Goal: Information Seeking & Learning: Learn about a topic

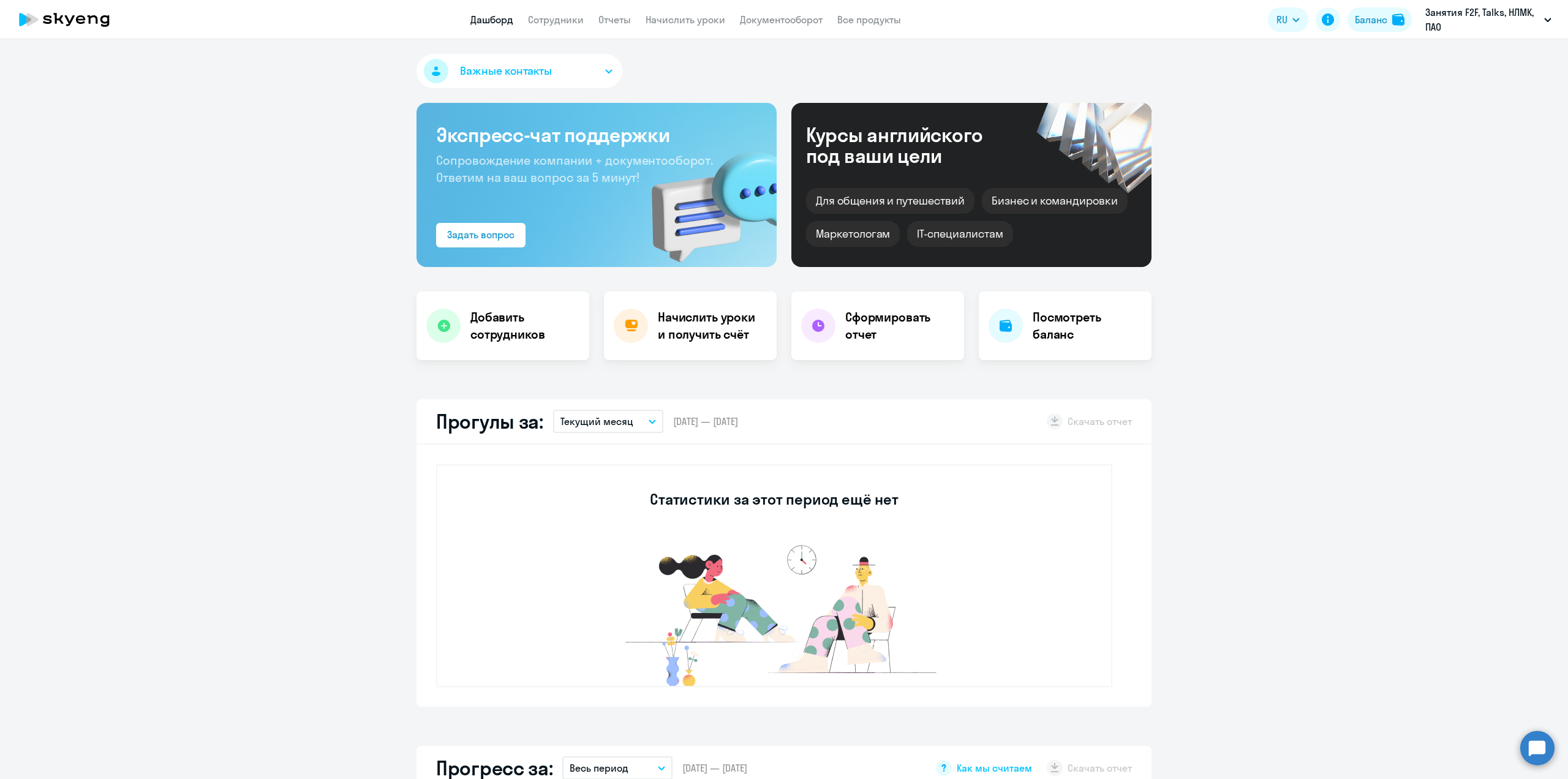
click at [558, 21] on link "Сотрудники" at bounding box center [556, 19] width 55 height 12
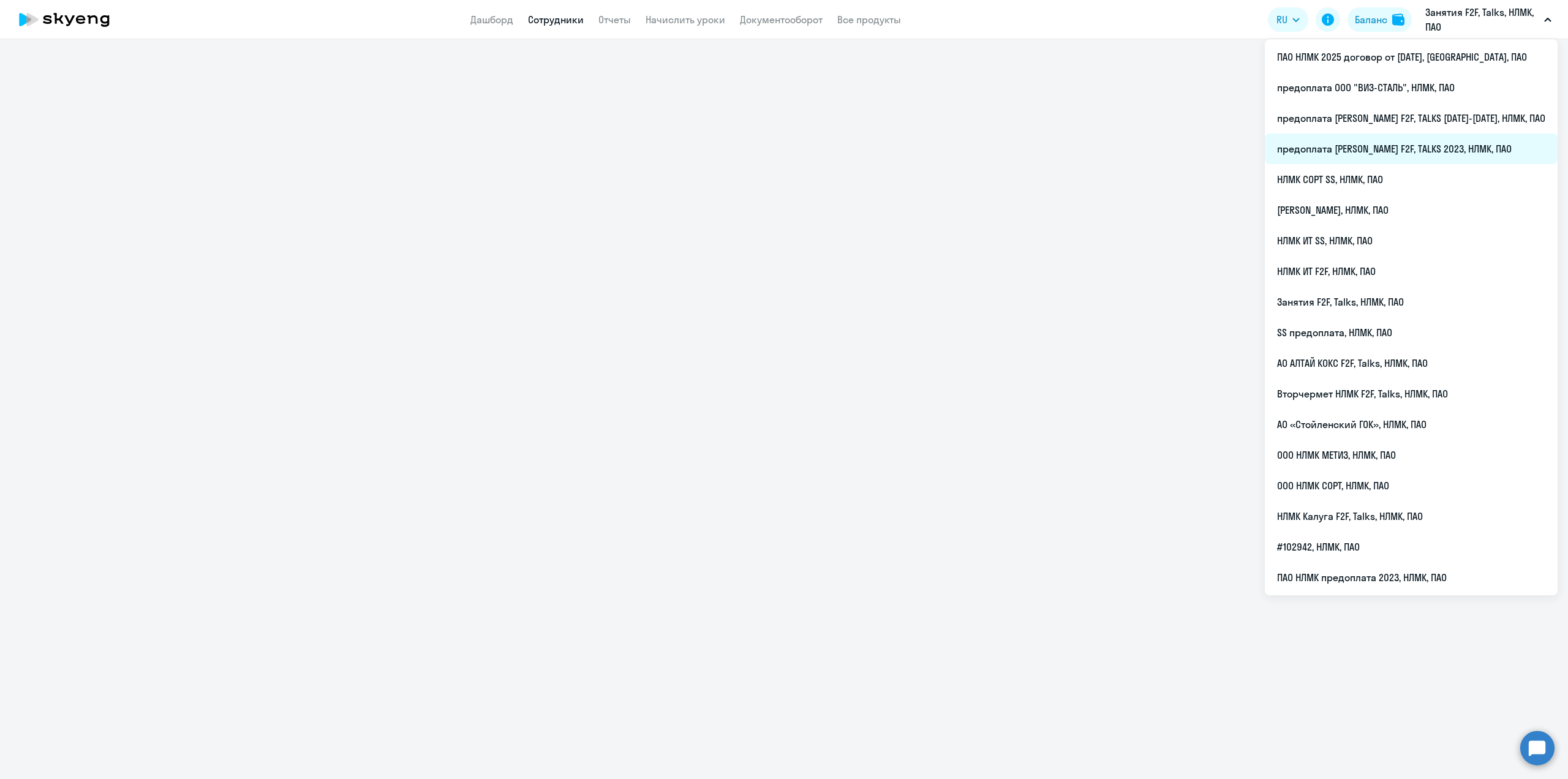
click at [1433, 145] on li "предоплата [PERSON_NAME] F2F, TALKS 2023, НЛМК, ПАО" at bounding box center [1411, 148] width 293 height 30
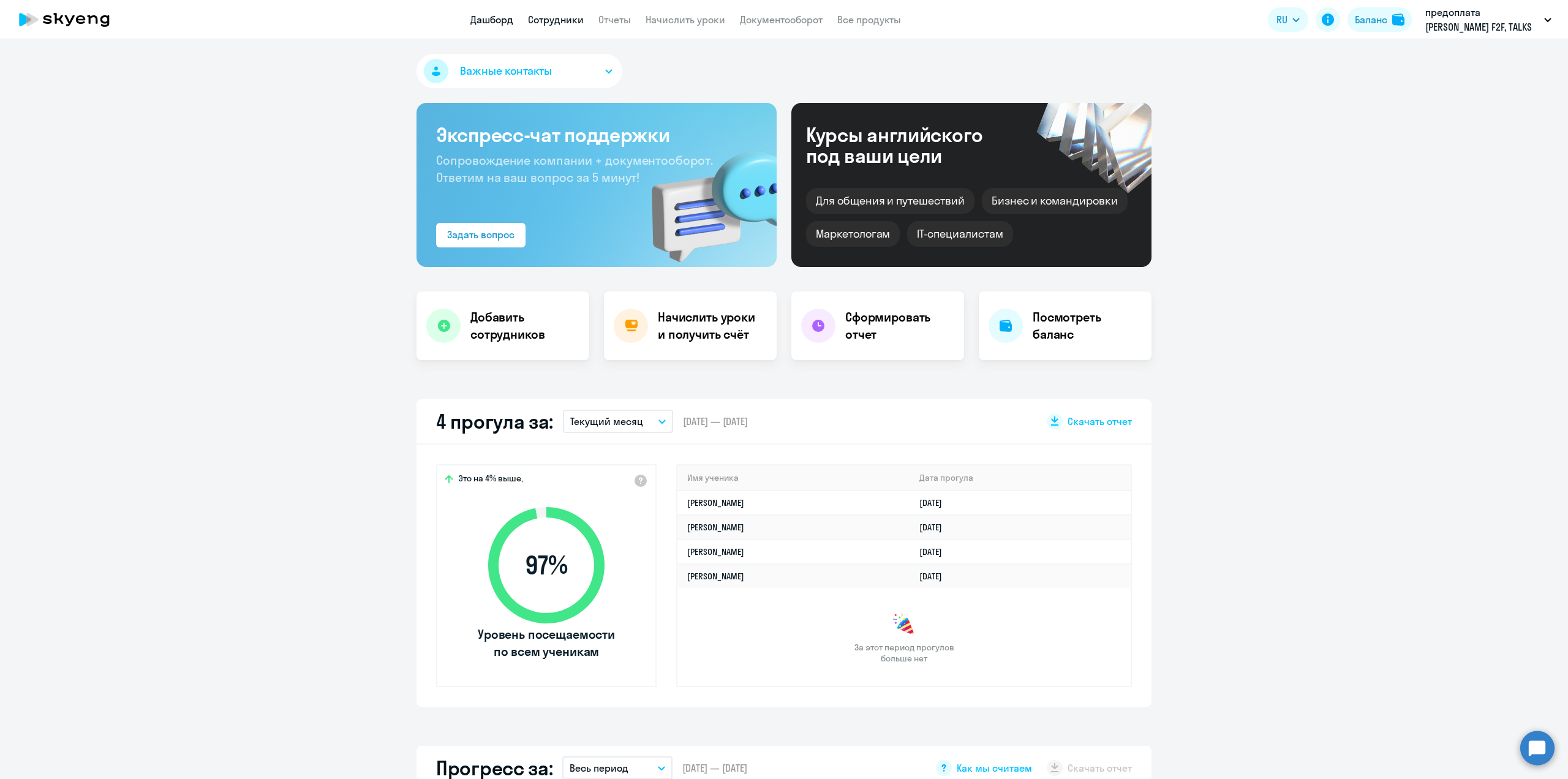
click at [553, 23] on link "Сотрудники" at bounding box center [556, 19] width 55 height 12
select select "30"
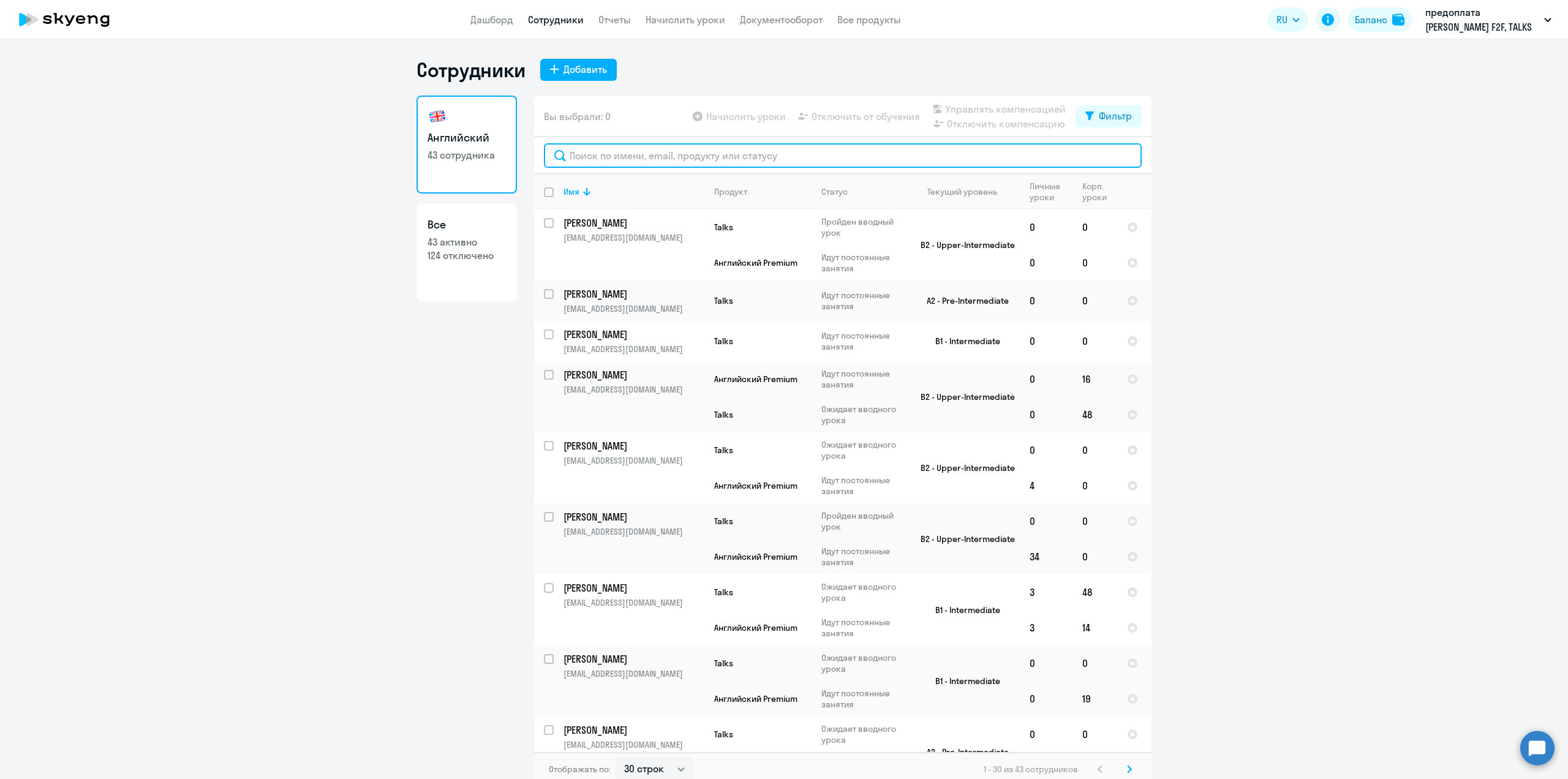
click at [616, 159] on input "text" at bounding box center [843, 156] width 598 height 25
type input "д"
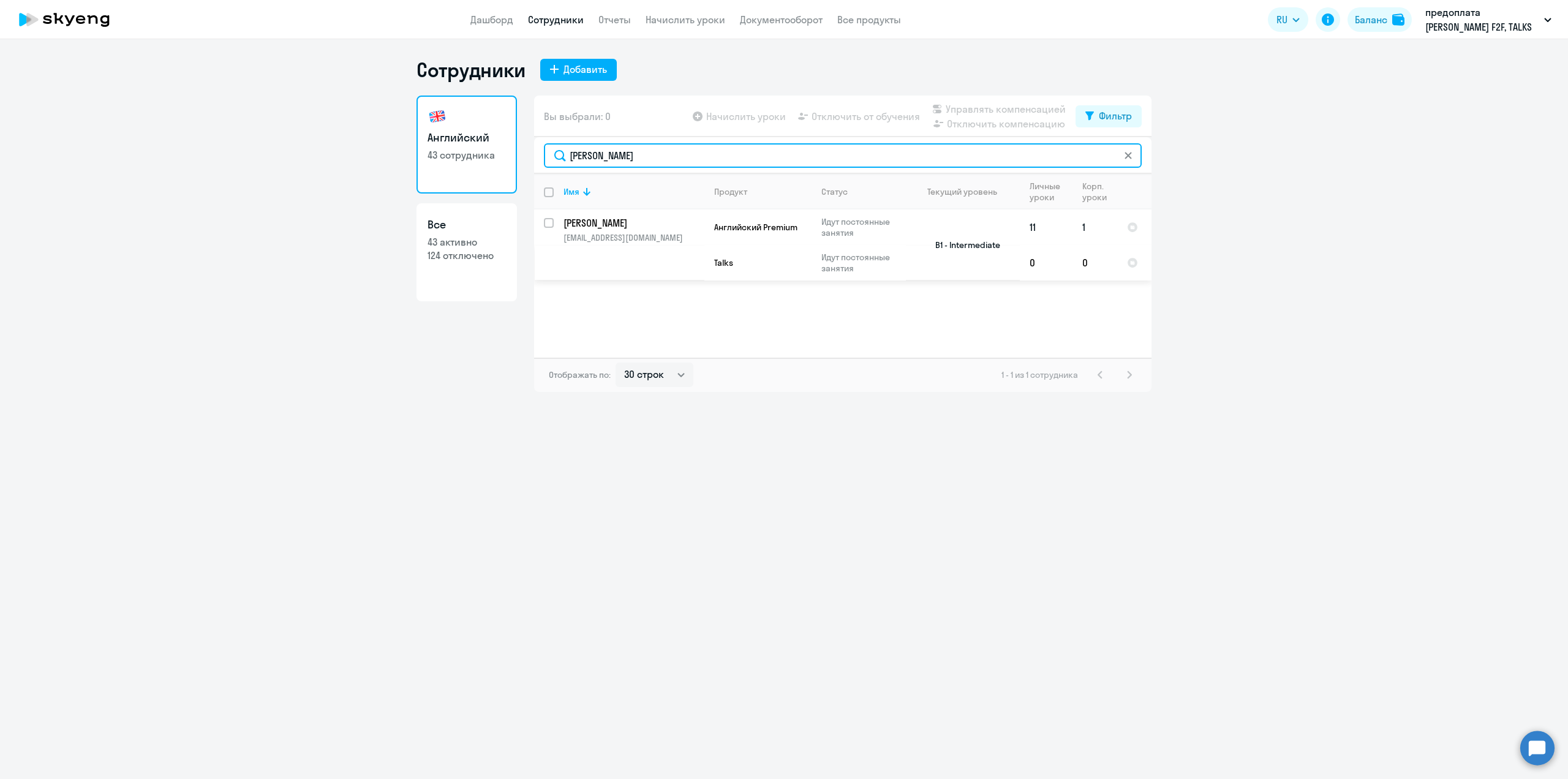
type input "[PERSON_NAME]"
click at [610, 223] on p "[PERSON_NAME]" at bounding box center [632, 223] width 139 height 14
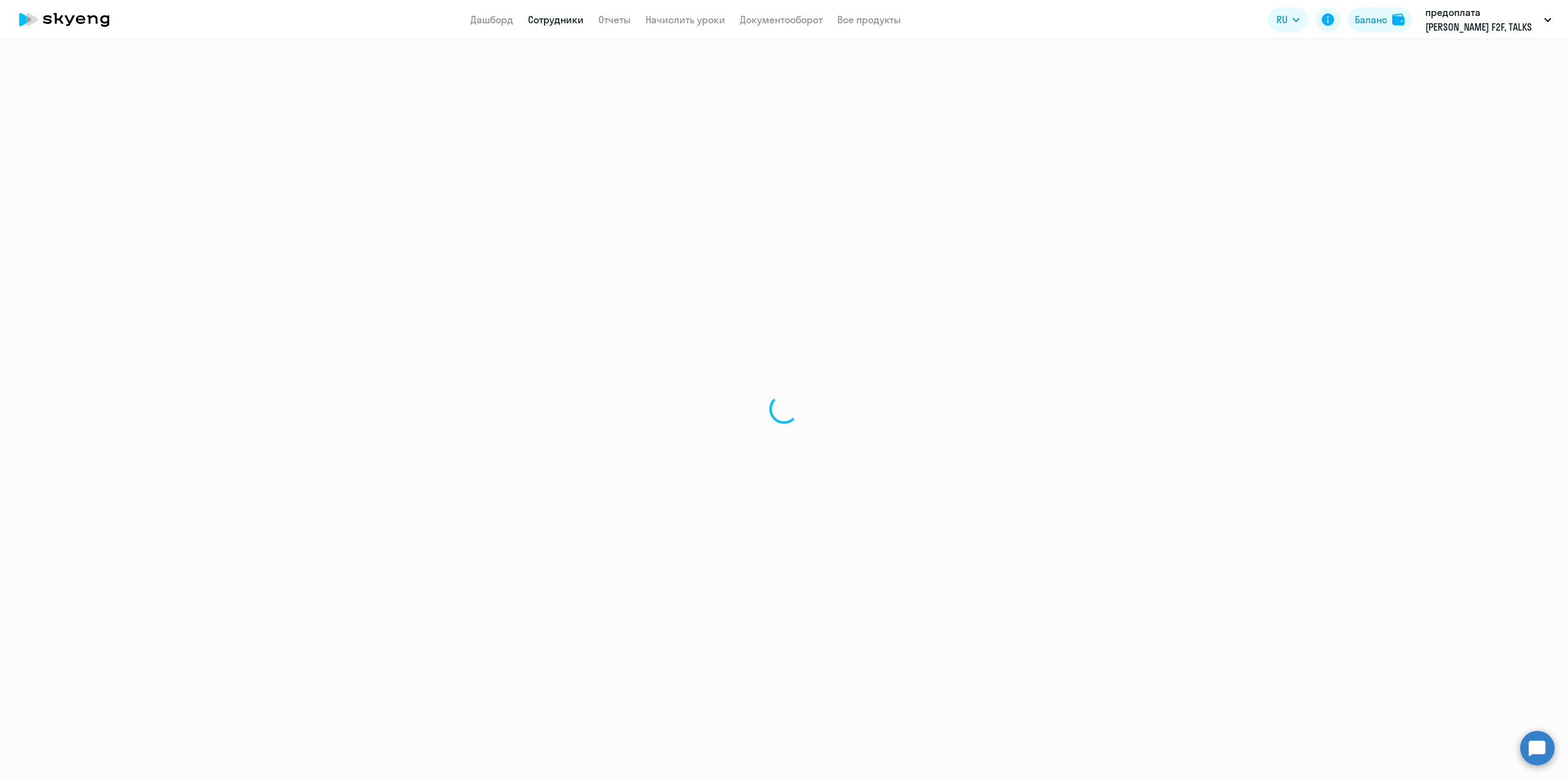
select select "english"
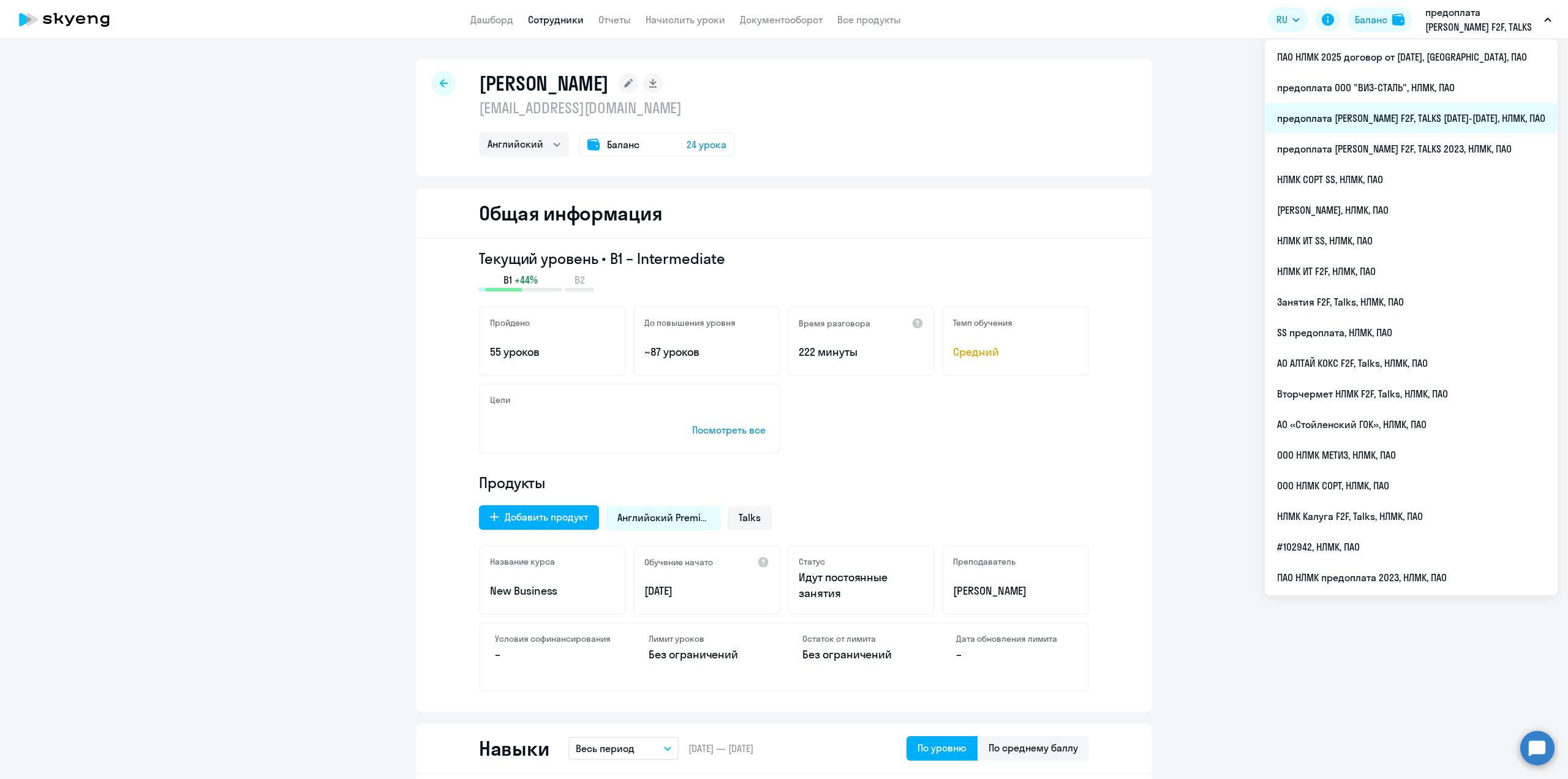
click at [1441, 121] on li "предоплата [PERSON_NAME] F2F, TALKS [DATE]-[DATE], НЛМК, ПАО" at bounding box center [1411, 117] width 293 height 30
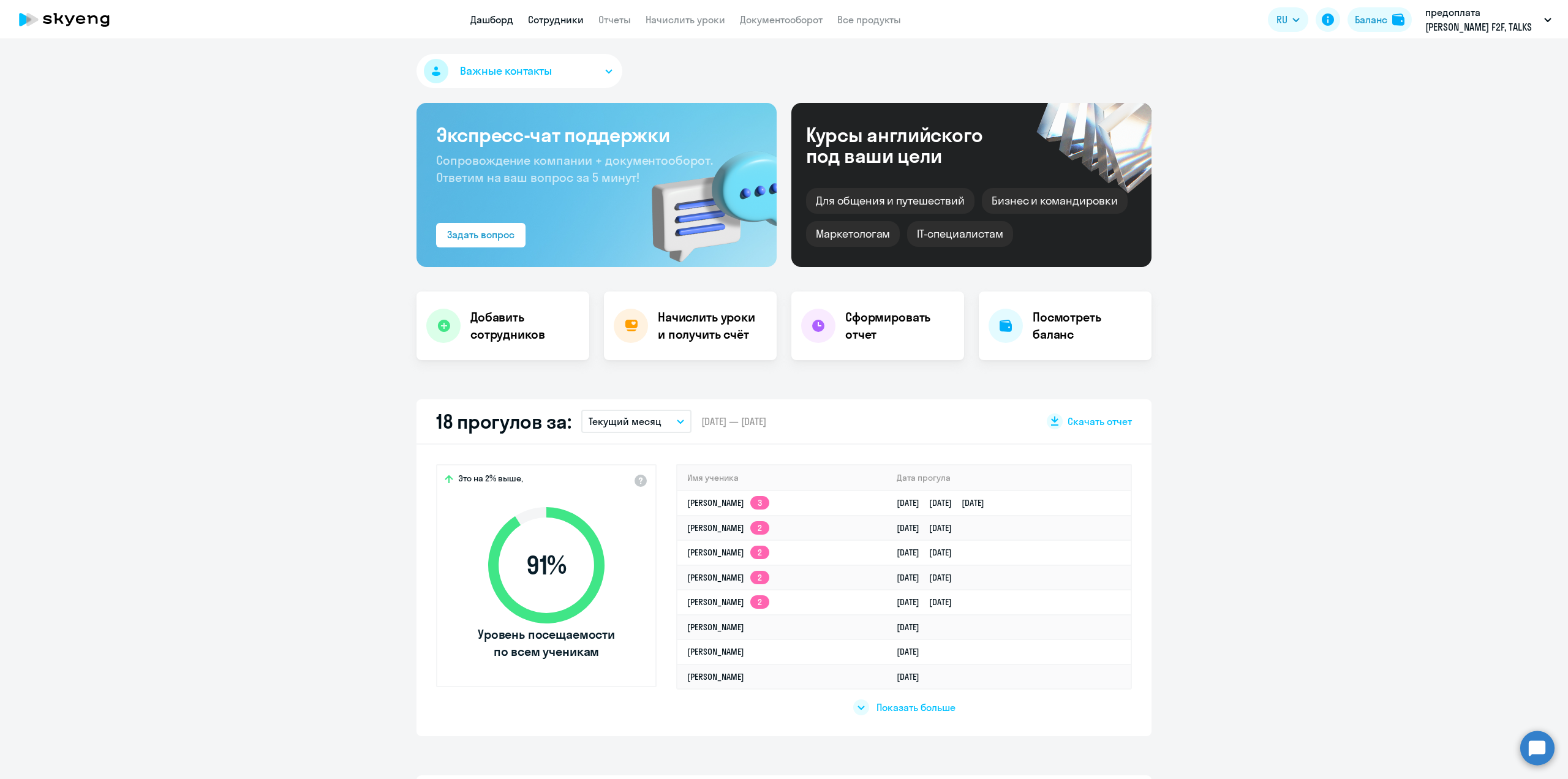
click at [550, 21] on link "Сотрудники" at bounding box center [556, 19] width 55 height 12
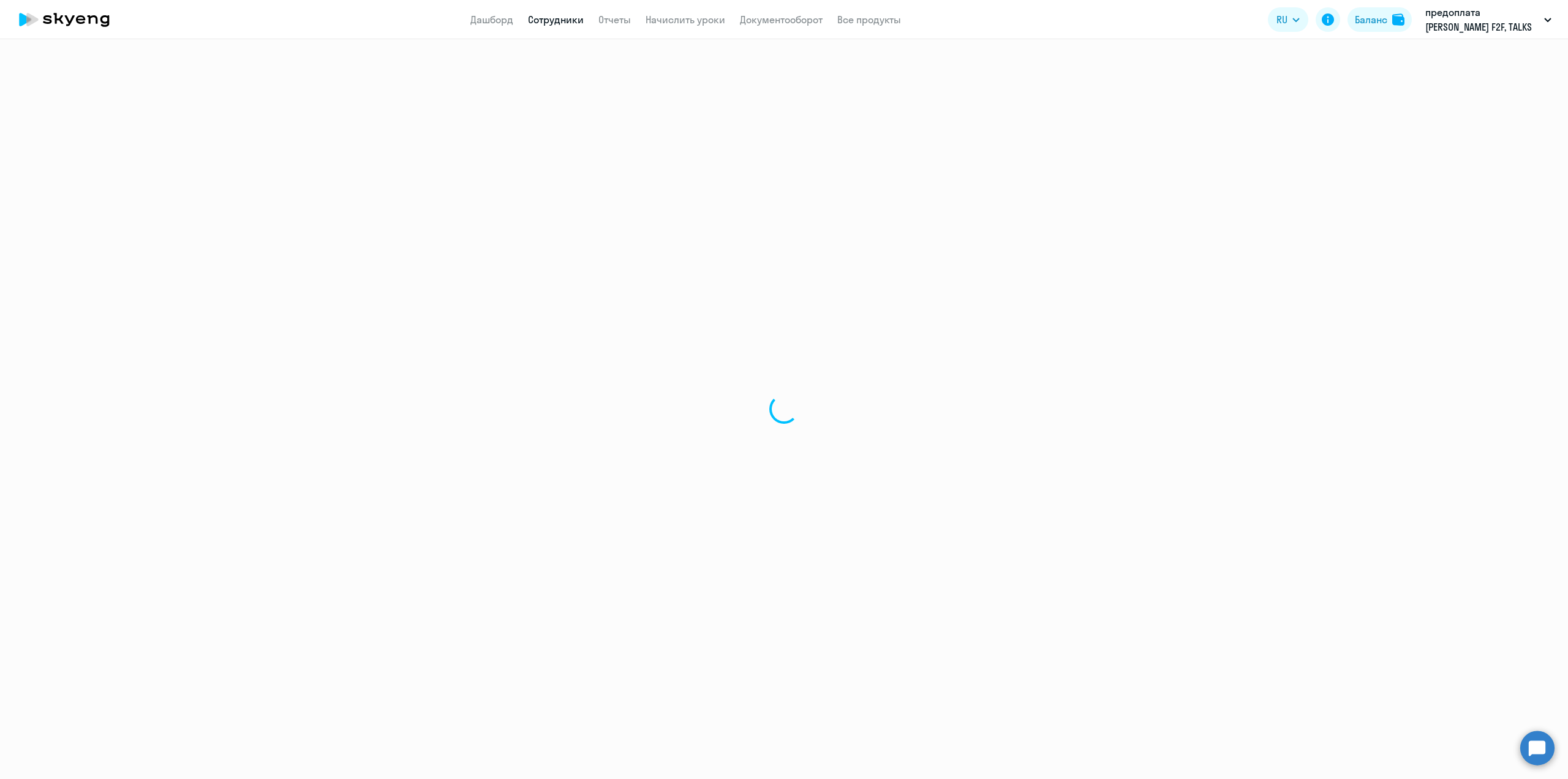
select select "30"
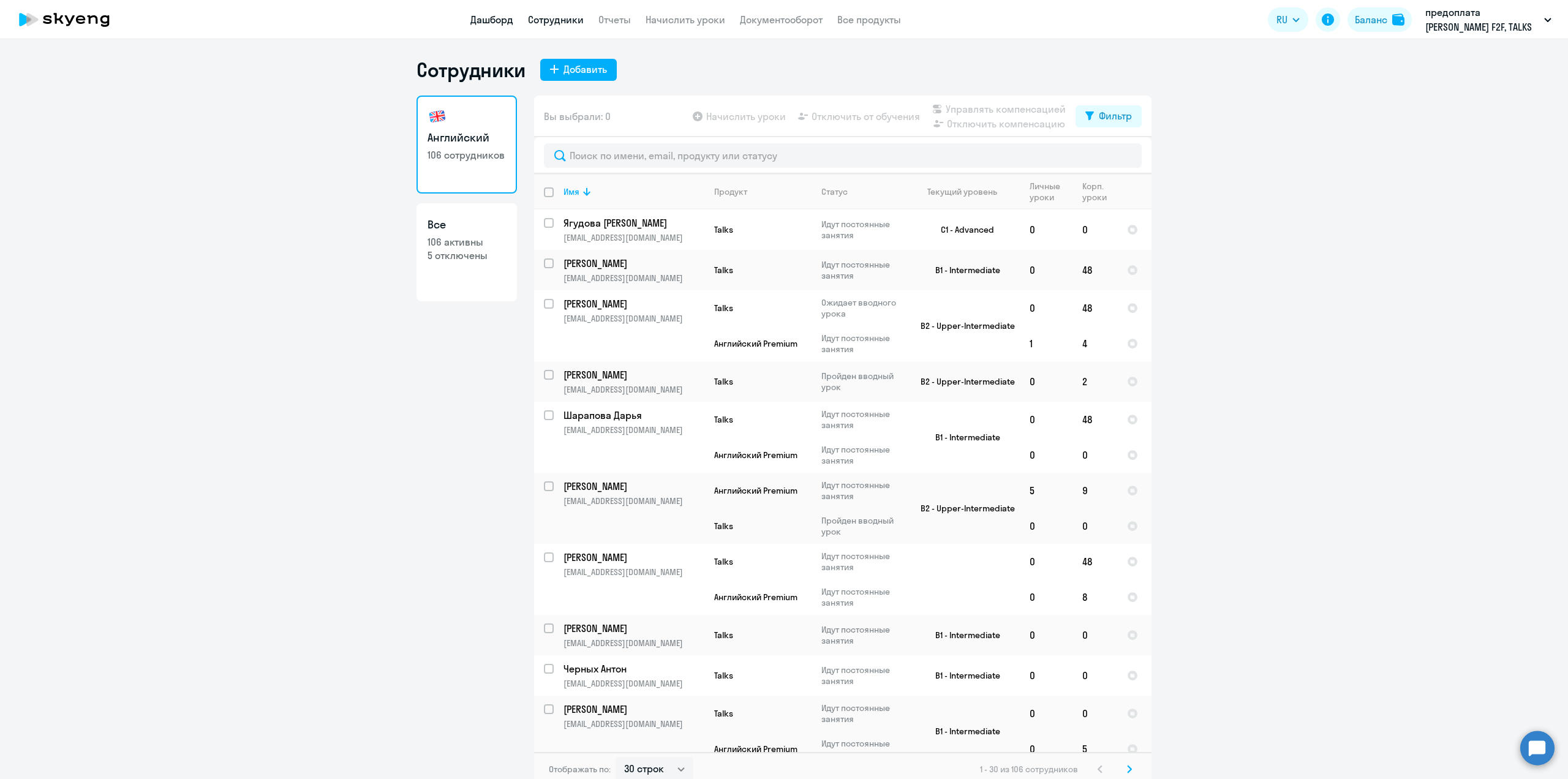
click at [479, 20] on link "Дашборд" at bounding box center [492, 19] width 43 height 12
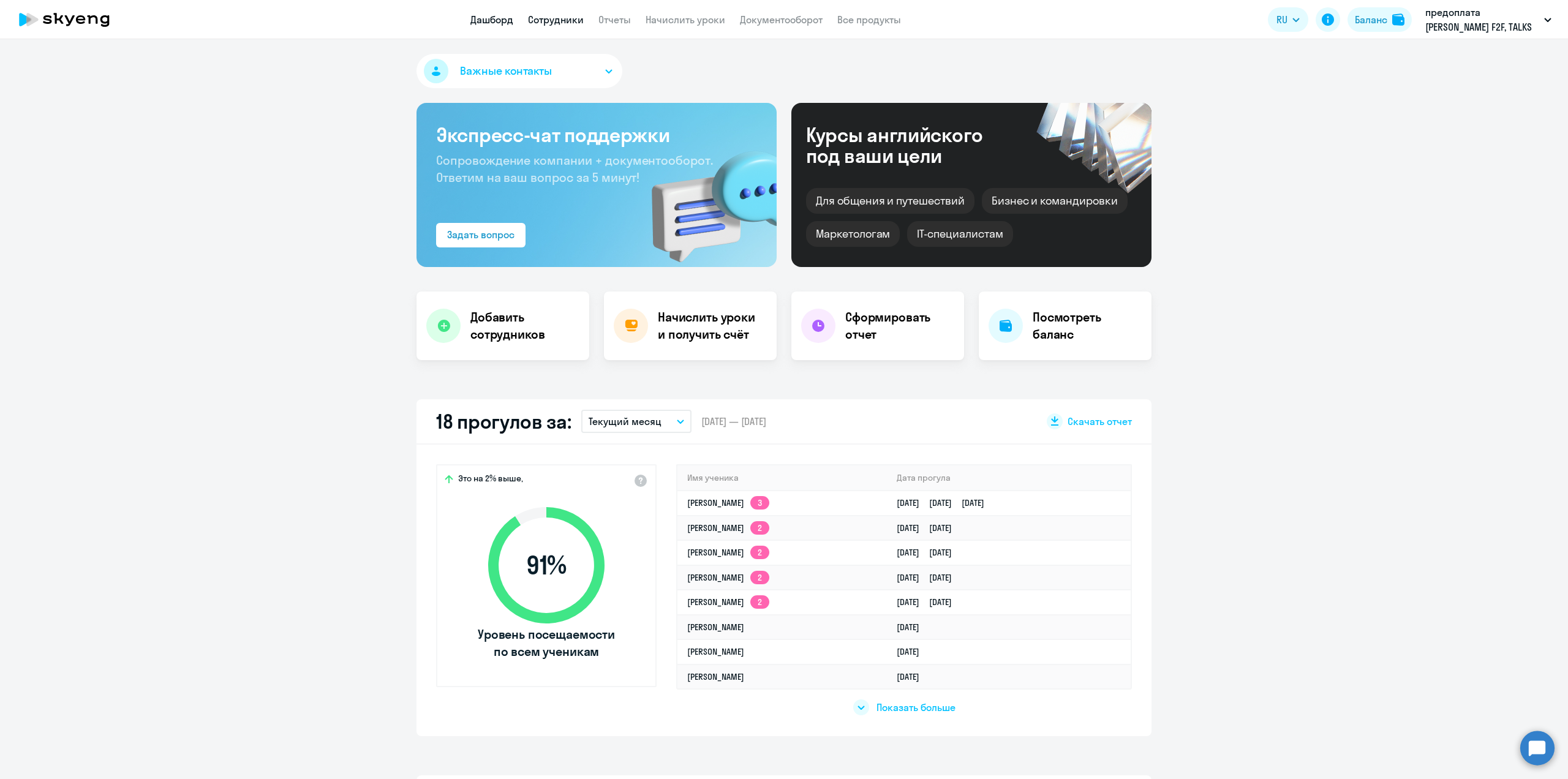
click at [547, 18] on link "Сотрудники" at bounding box center [556, 19] width 55 height 12
select select "30"
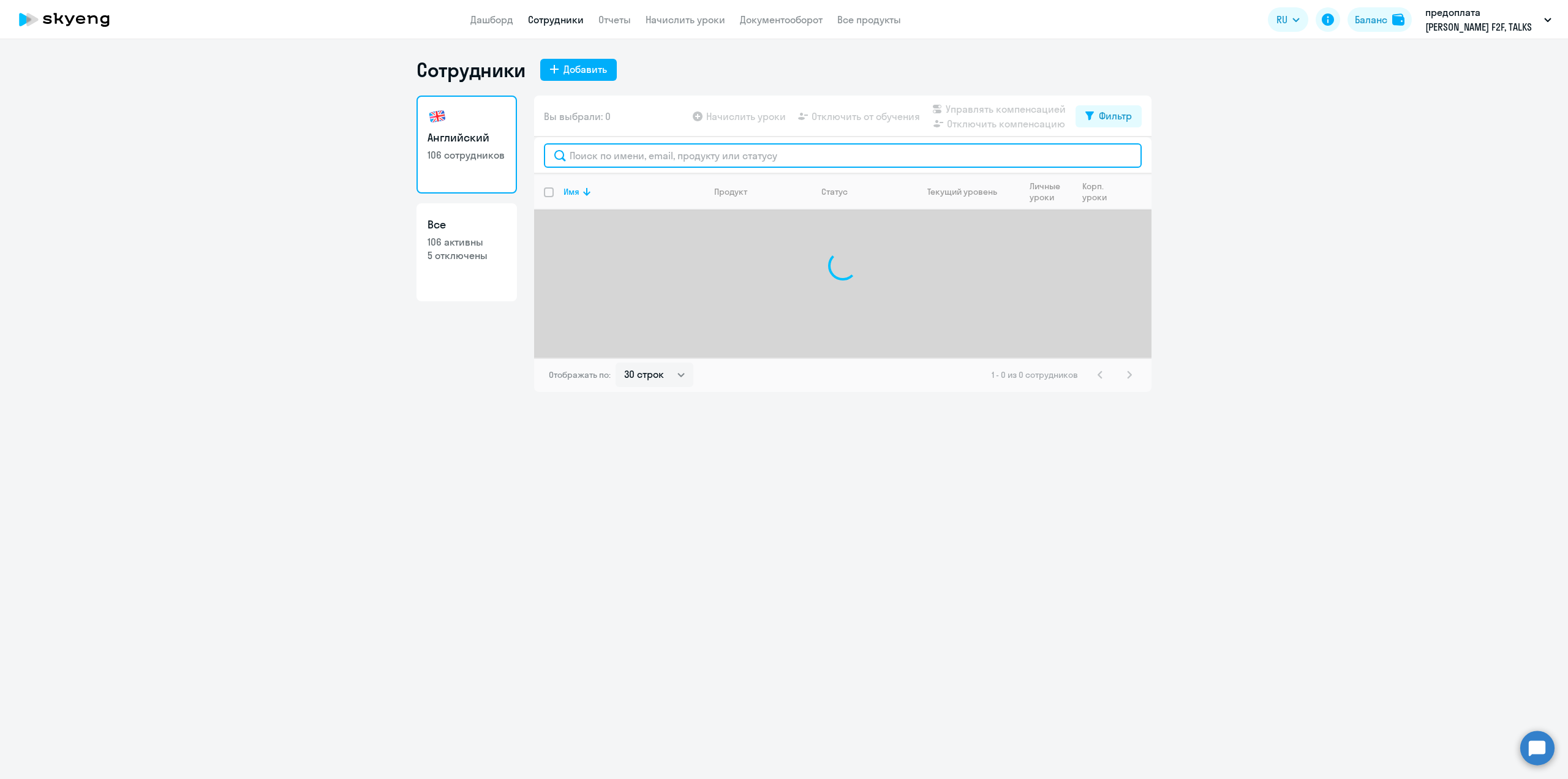
click at [585, 162] on input "text" at bounding box center [843, 156] width 598 height 25
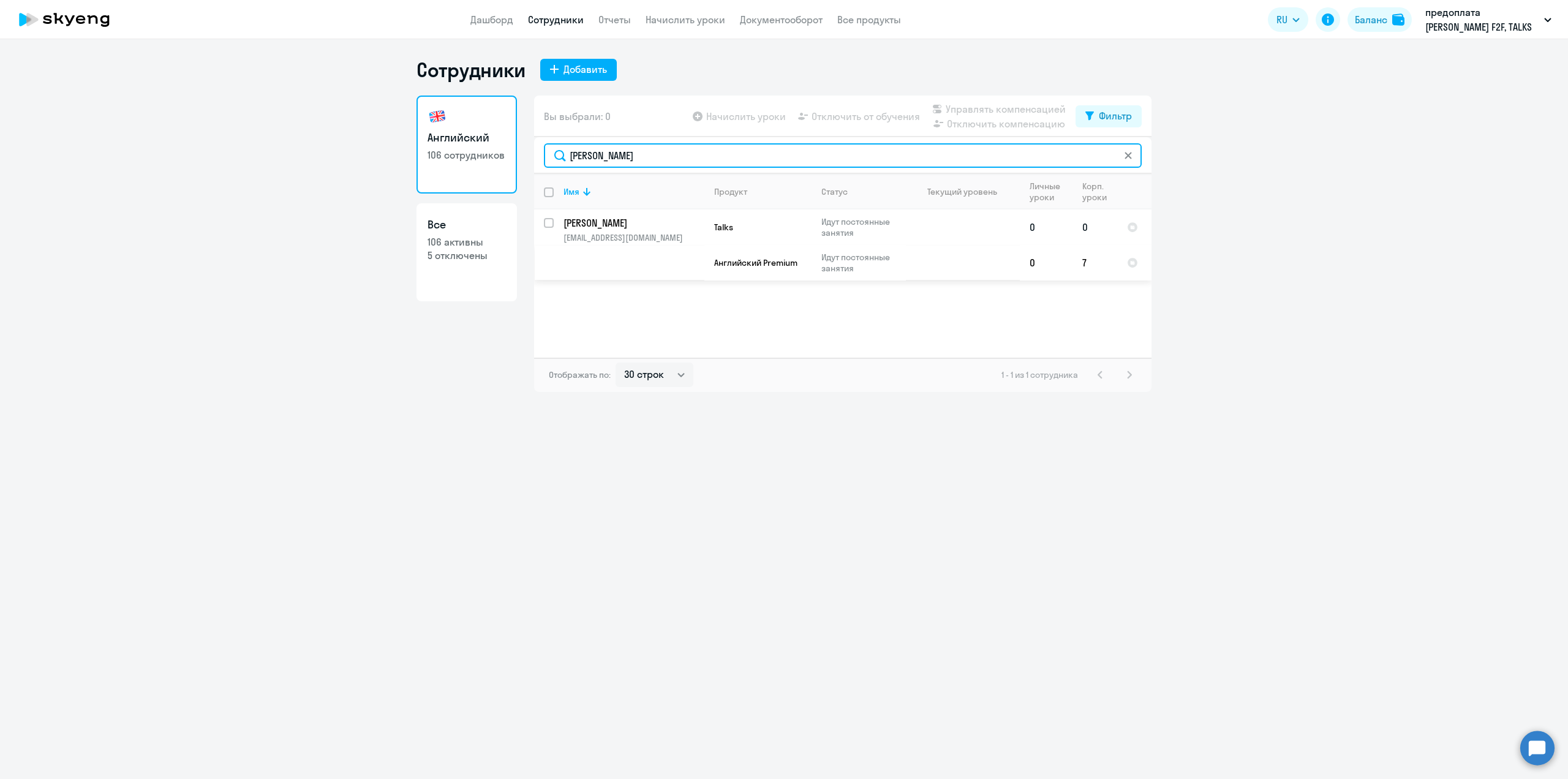
type input "[PERSON_NAME]"
click at [603, 235] on p "[EMAIL_ADDRESS][DOMAIN_NAME]" at bounding box center [633, 238] width 140 height 11
select select "english"
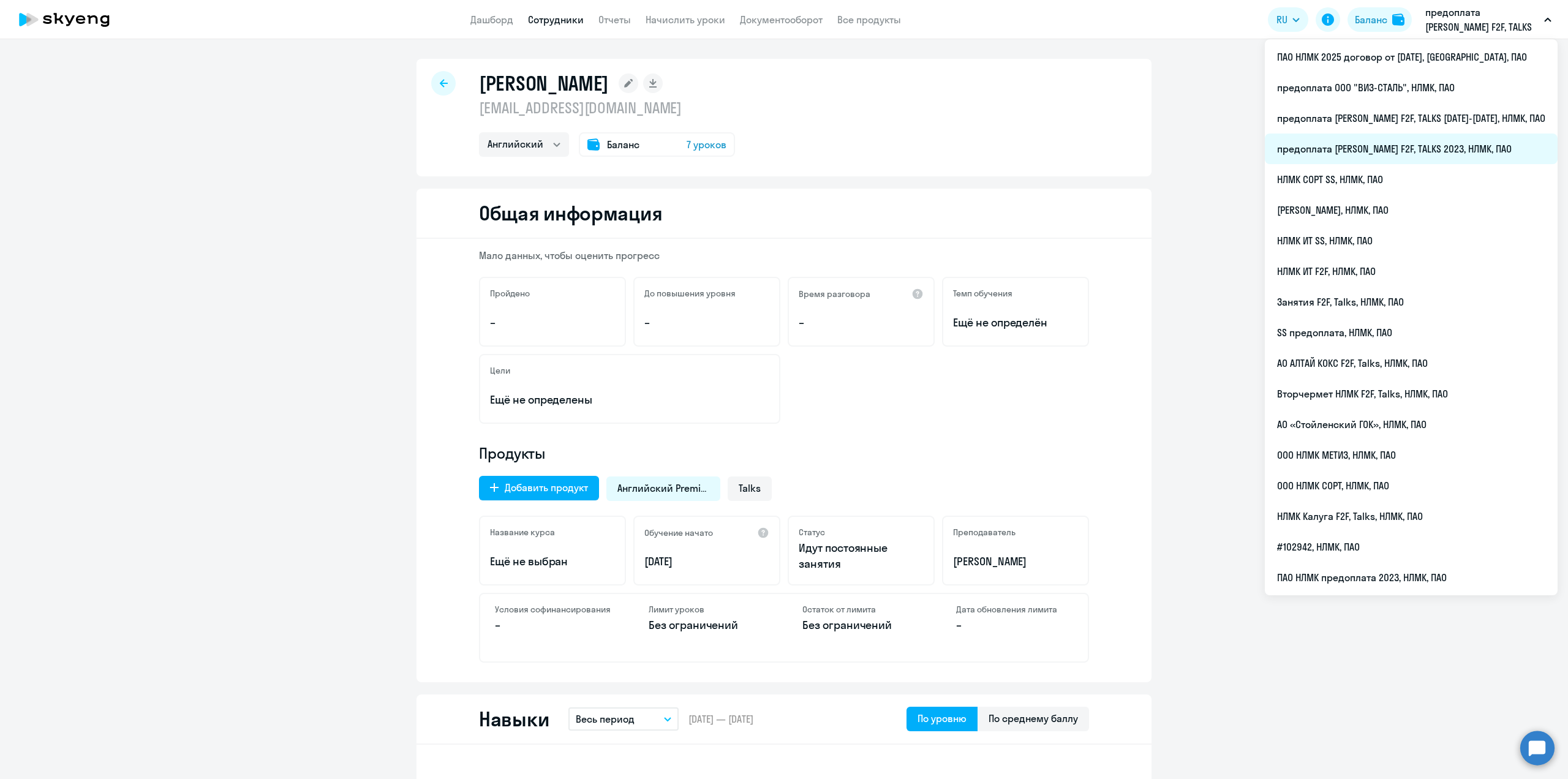
click at [1452, 145] on li "предоплата [PERSON_NAME] F2F, TALKS 2023, НЛМК, ПАО" at bounding box center [1411, 148] width 293 height 30
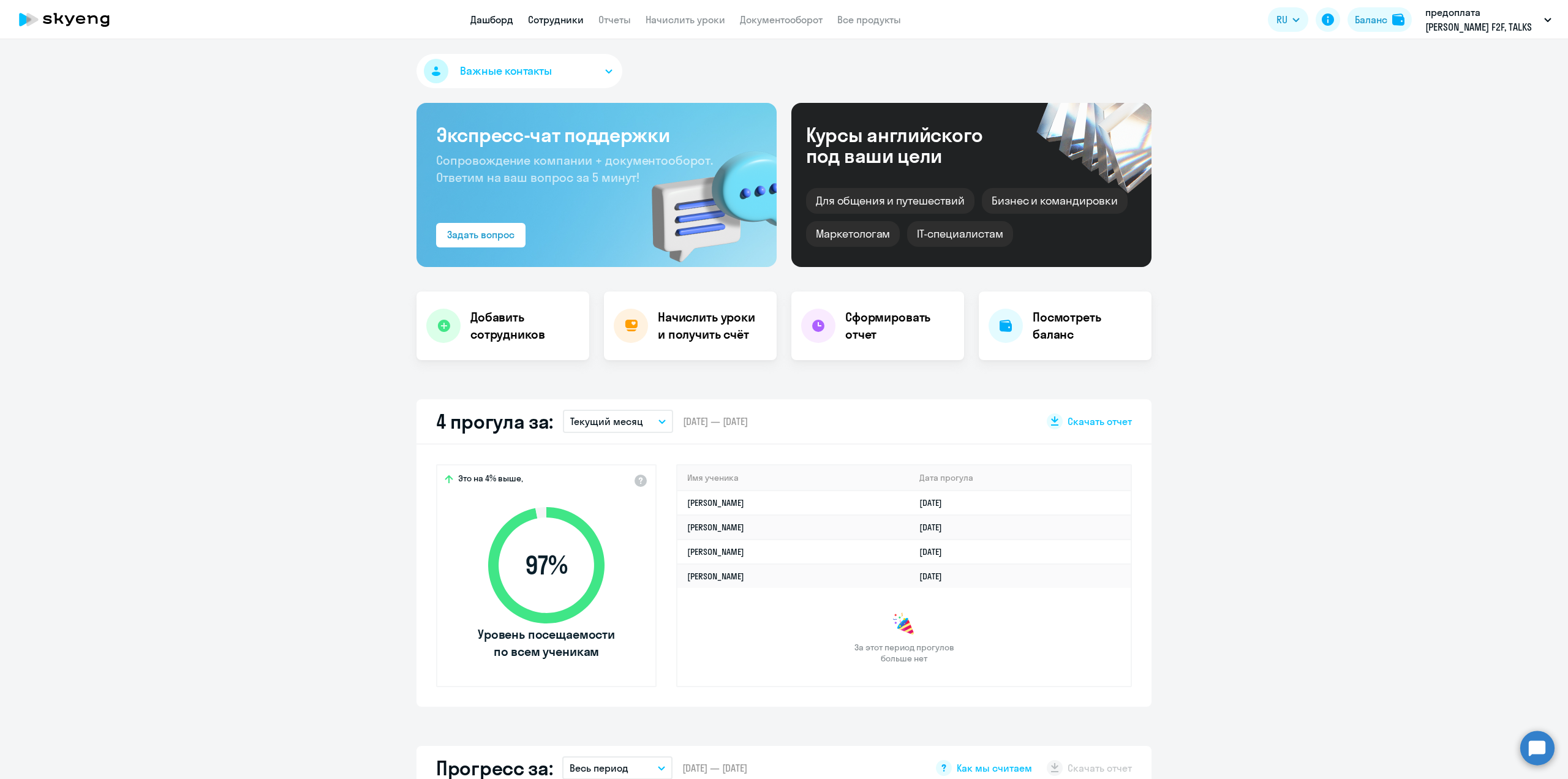
click at [547, 19] on link "Сотрудники" at bounding box center [556, 19] width 55 height 12
select select "30"
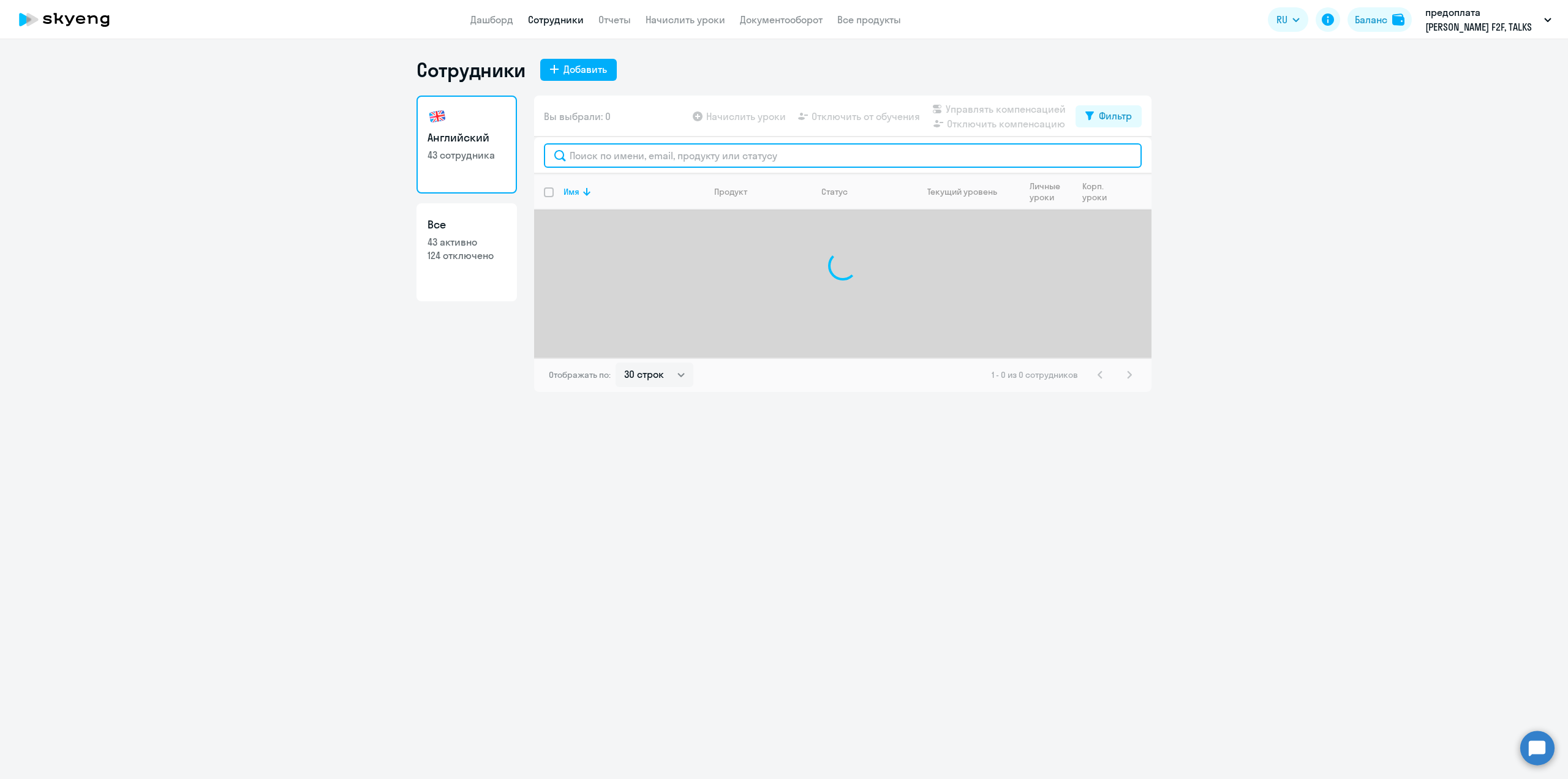
click at [588, 163] on input "text" at bounding box center [843, 156] width 598 height 25
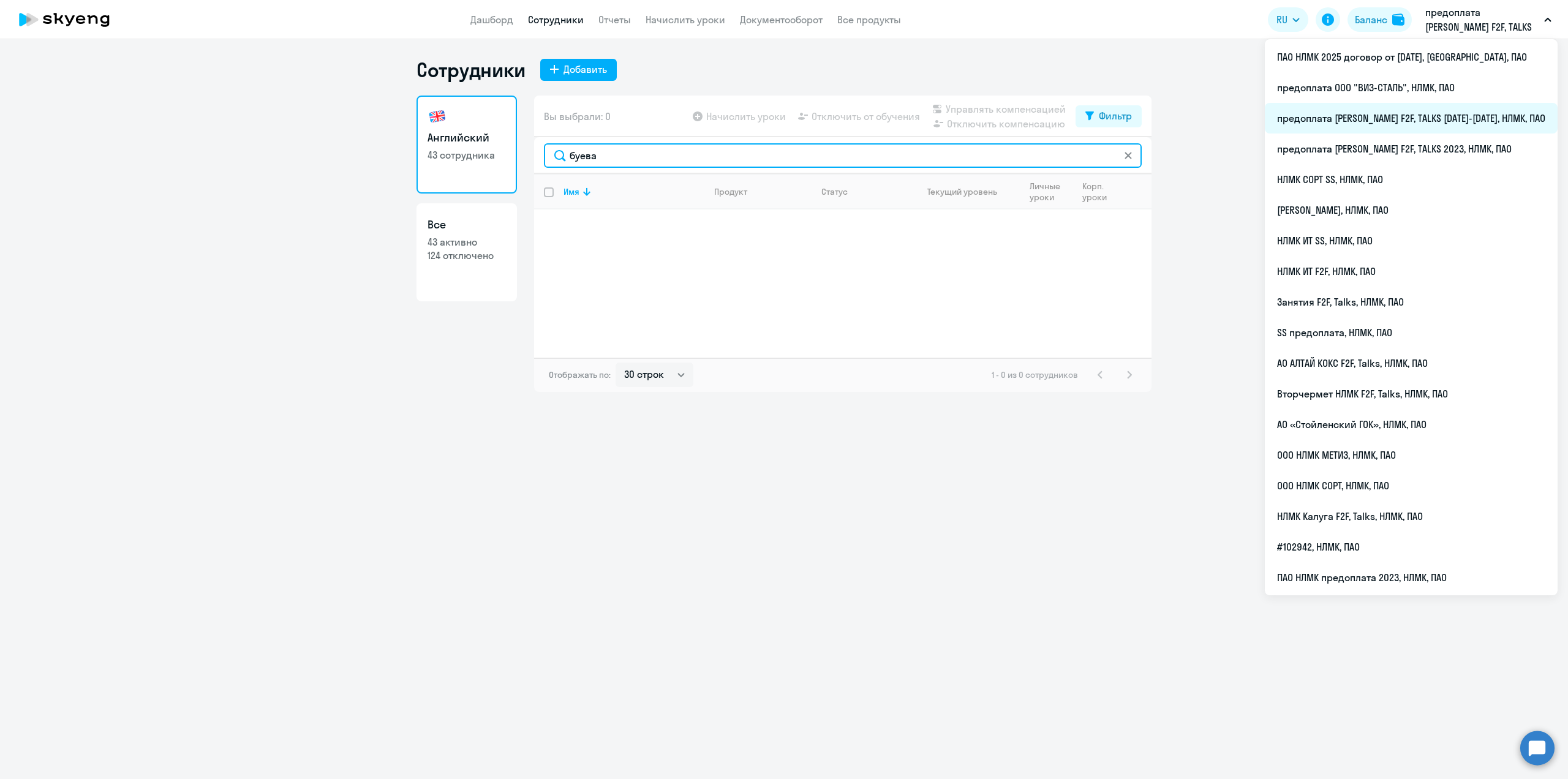
type input "буева"
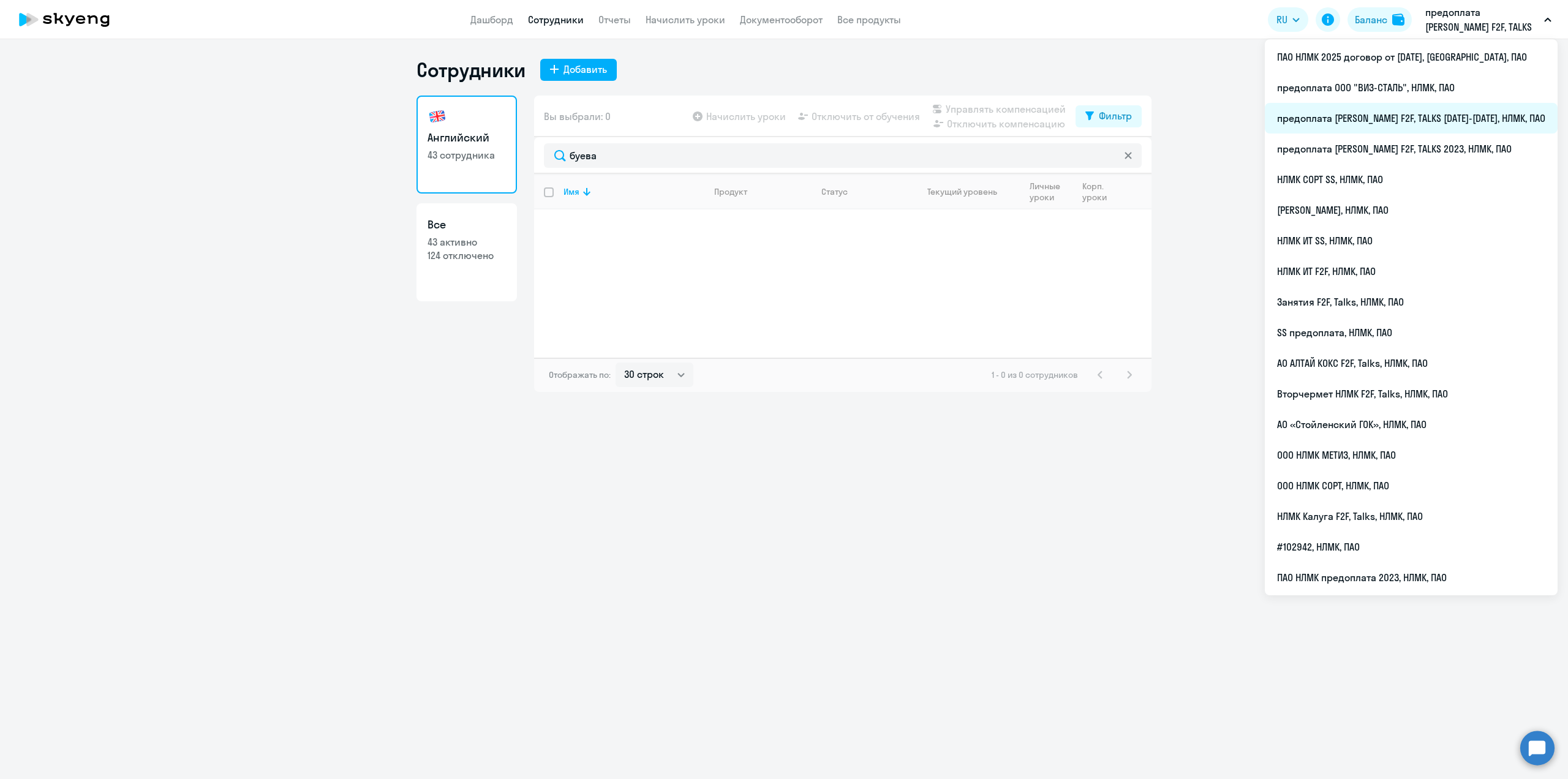
click at [1473, 108] on li "предоплата [PERSON_NAME] F2F, TALKS [DATE]-[DATE], НЛМК, ПАО" at bounding box center [1411, 117] width 293 height 30
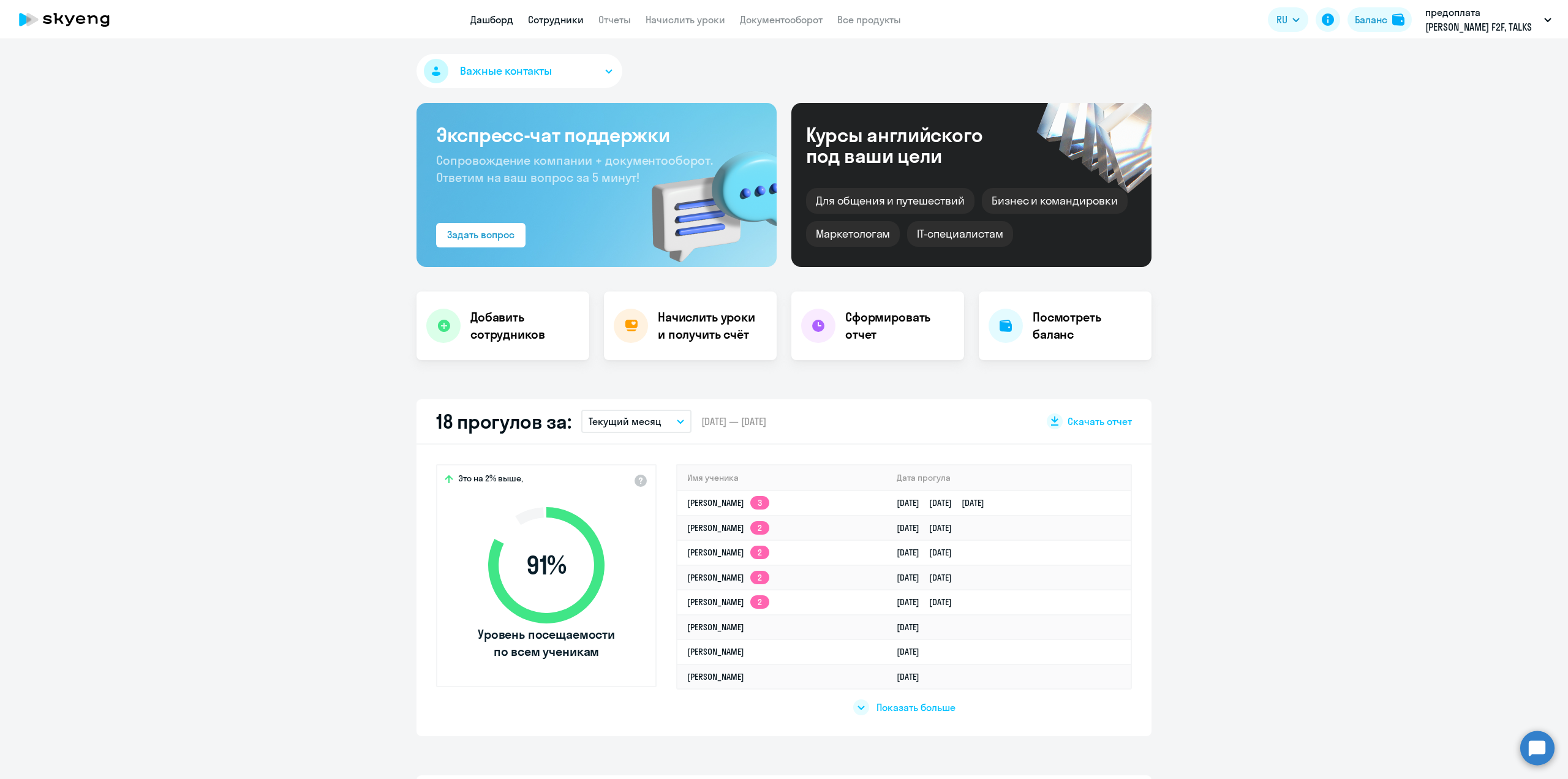
click at [558, 18] on link "Сотрудники" at bounding box center [556, 19] width 55 height 12
select select "30"
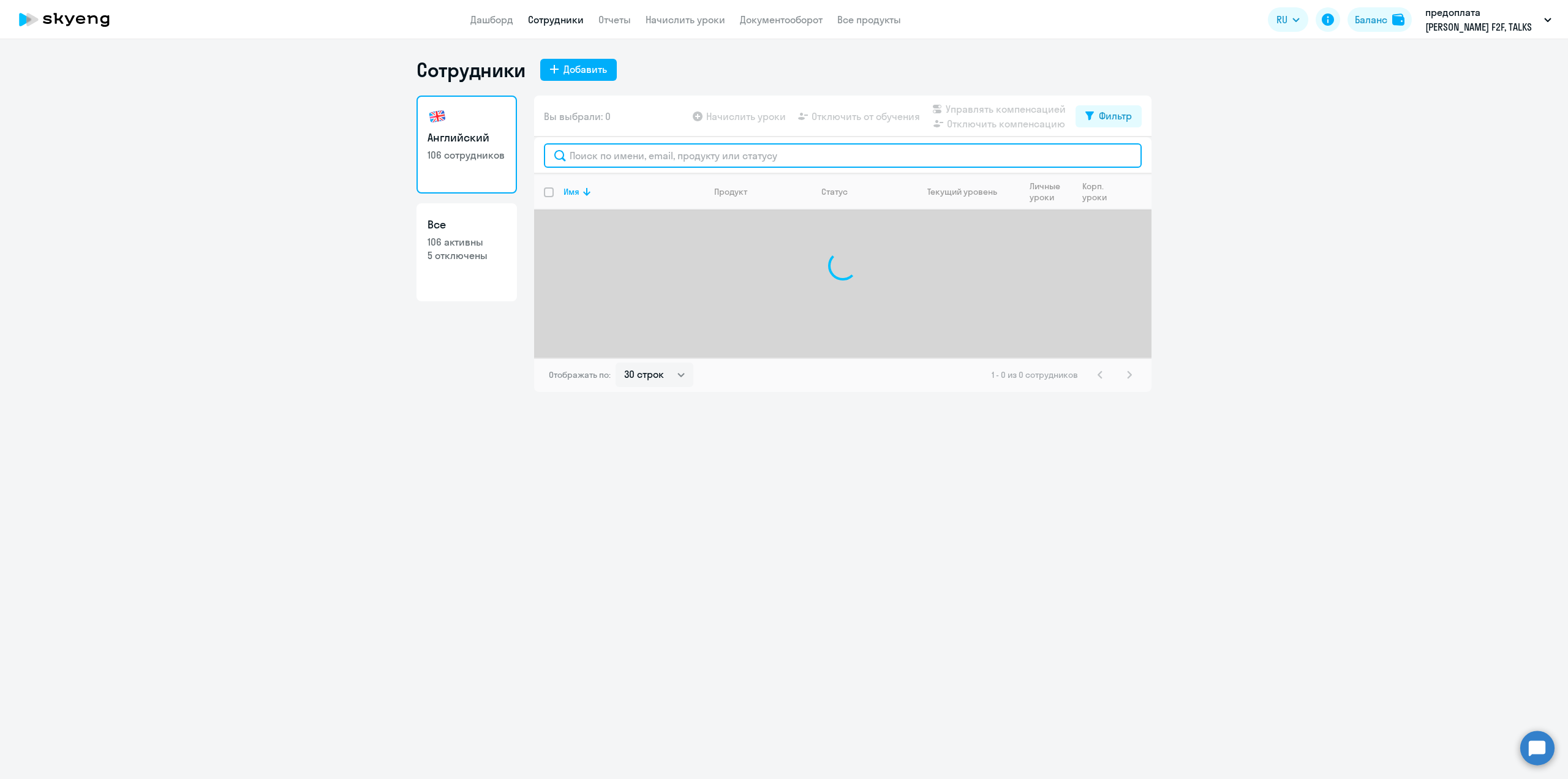
click at [651, 154] on input "text" at bounding box center [843, 156] width 598 height 25
type input "[PERSON_NAME]"
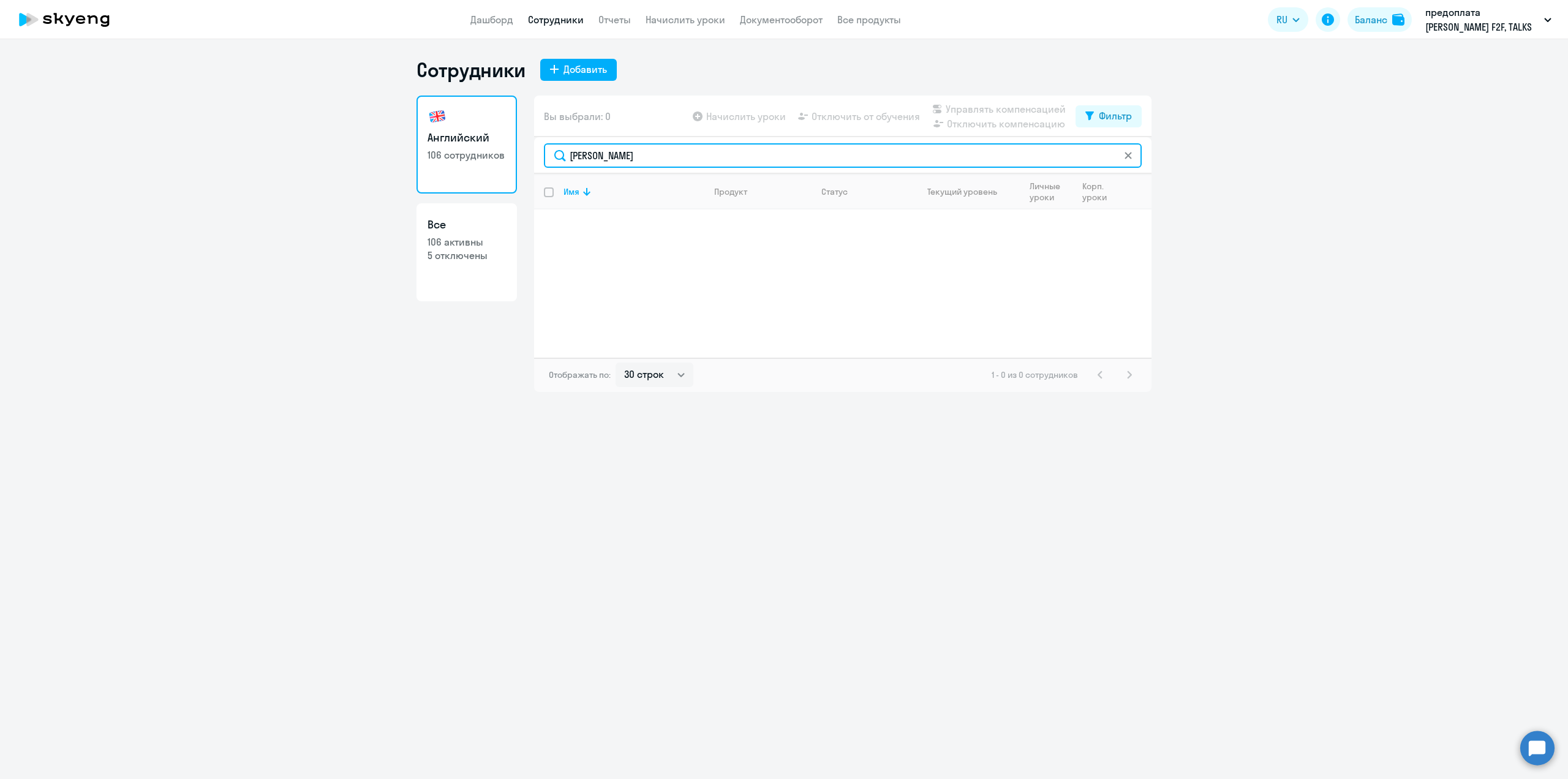
drag, startPoint x: 651, startPoint y: 154, endPoint x: 541, endPoint y: 161, distance: 110.2
click at [541, 161] on div "[PERSON_NAME]" at bounding box center [843, 156] width 618 height 37
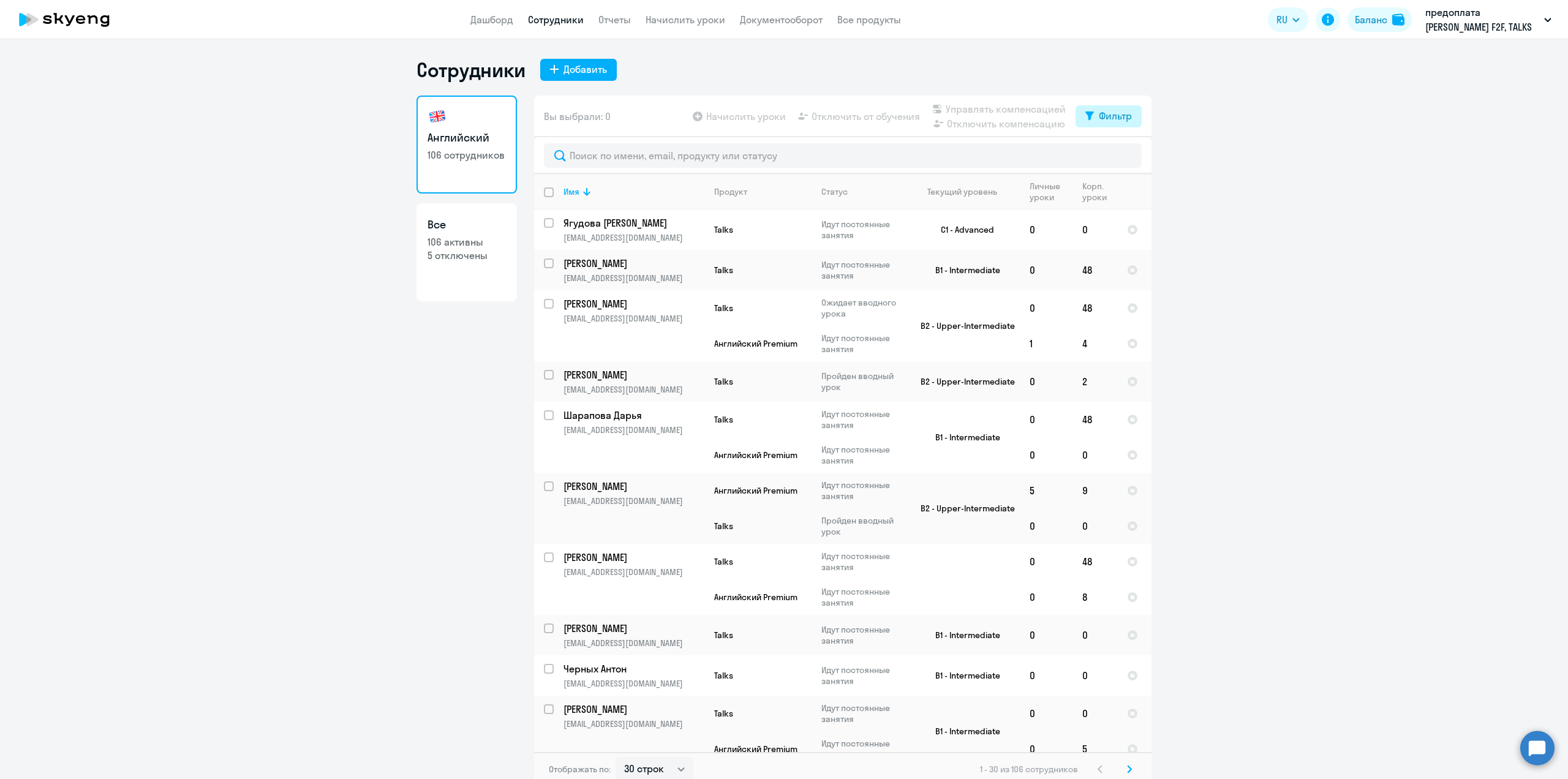
click at [1099, 118] on div "Фильтр" at bounding box center [1115, 116] width 33 height 15
click at [1041, 152] on p "Показать отключенных от обучения" at bounding box center [997, 159] width 97 height 22
click at [1109, 156] on span at bounding box center [1116, 156] width 21 height 12
click at [1105, 156] on input "checkbox" at bounding box center [1105, 156] width 1 height 1
checkbox input "true"
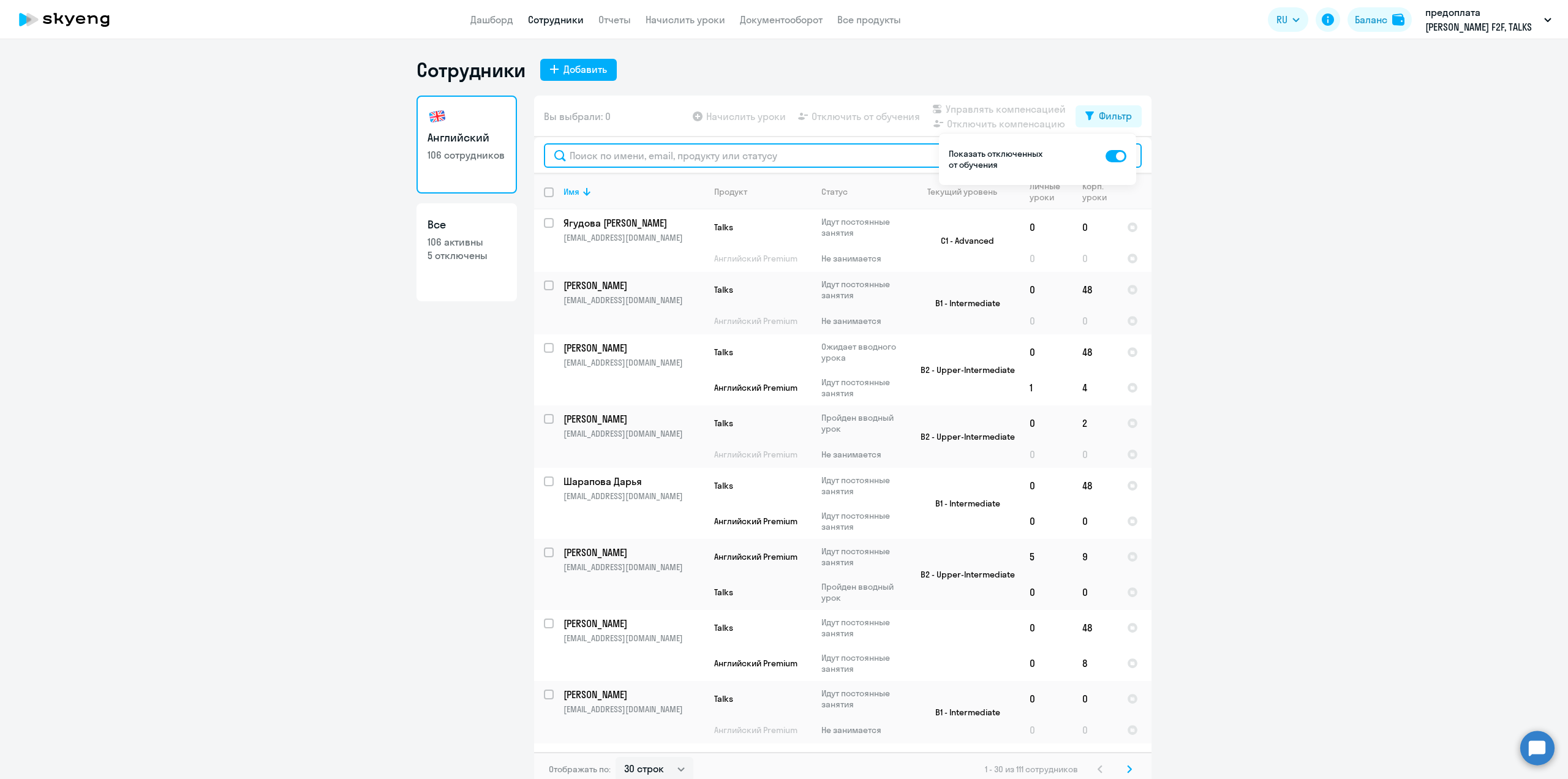
click at [689, 158] on input "text" at bounding box center [843, 156] width 598 height 25
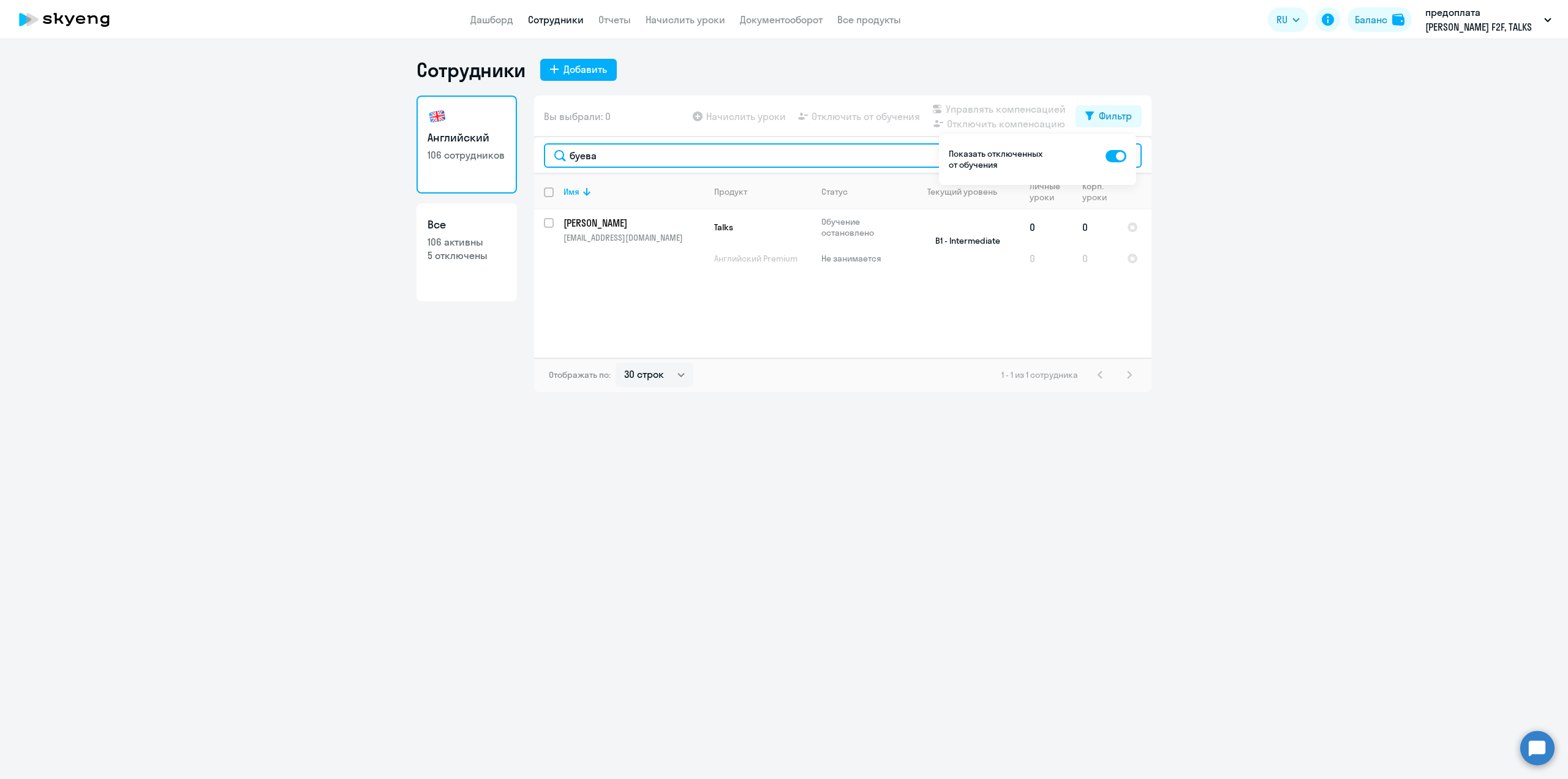
type input "буева"
click at [613, 224] on p "[PERSON_NAME]" at bounding box center [632, 223] width 139 height 14
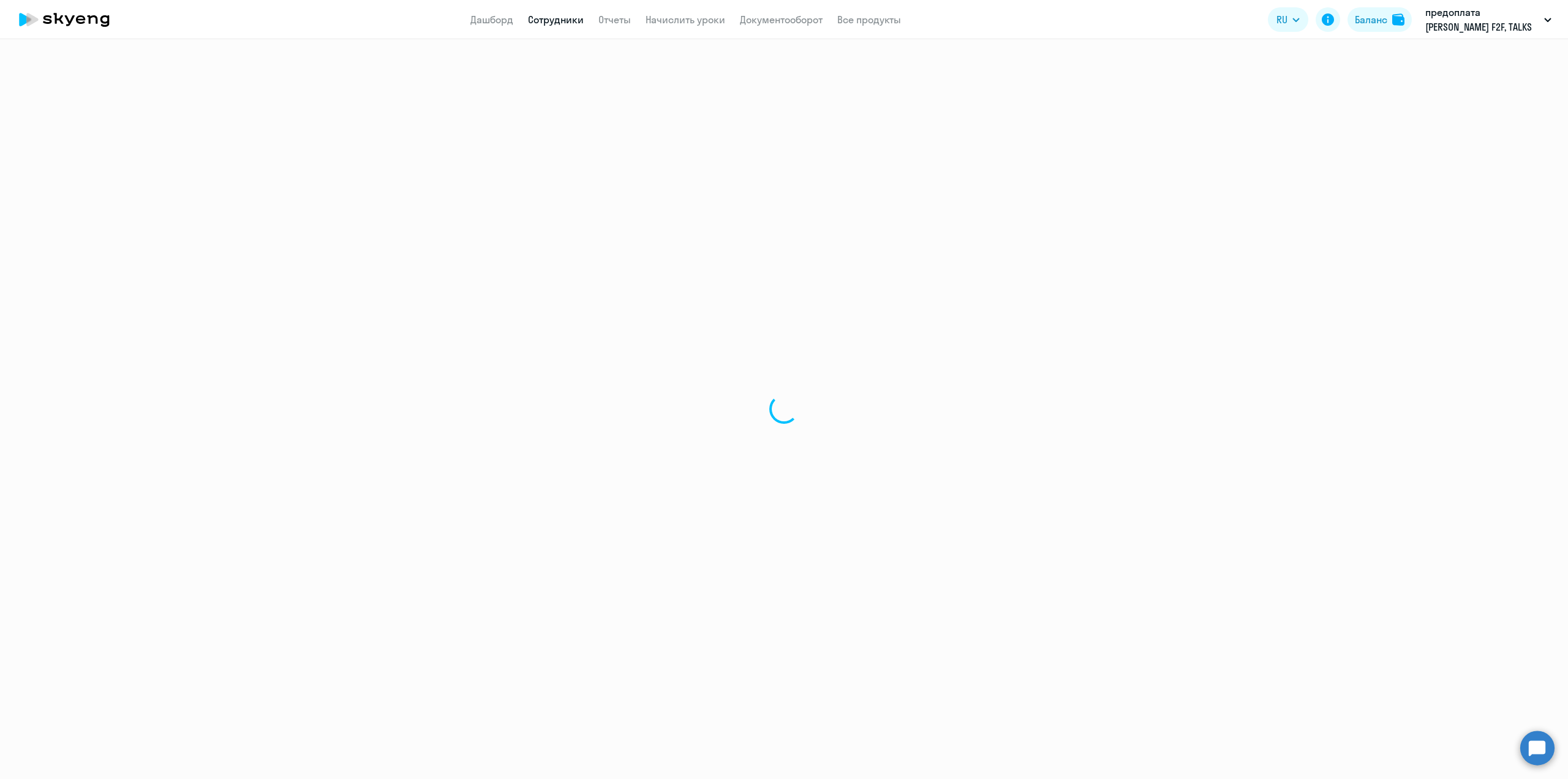
select select "english"
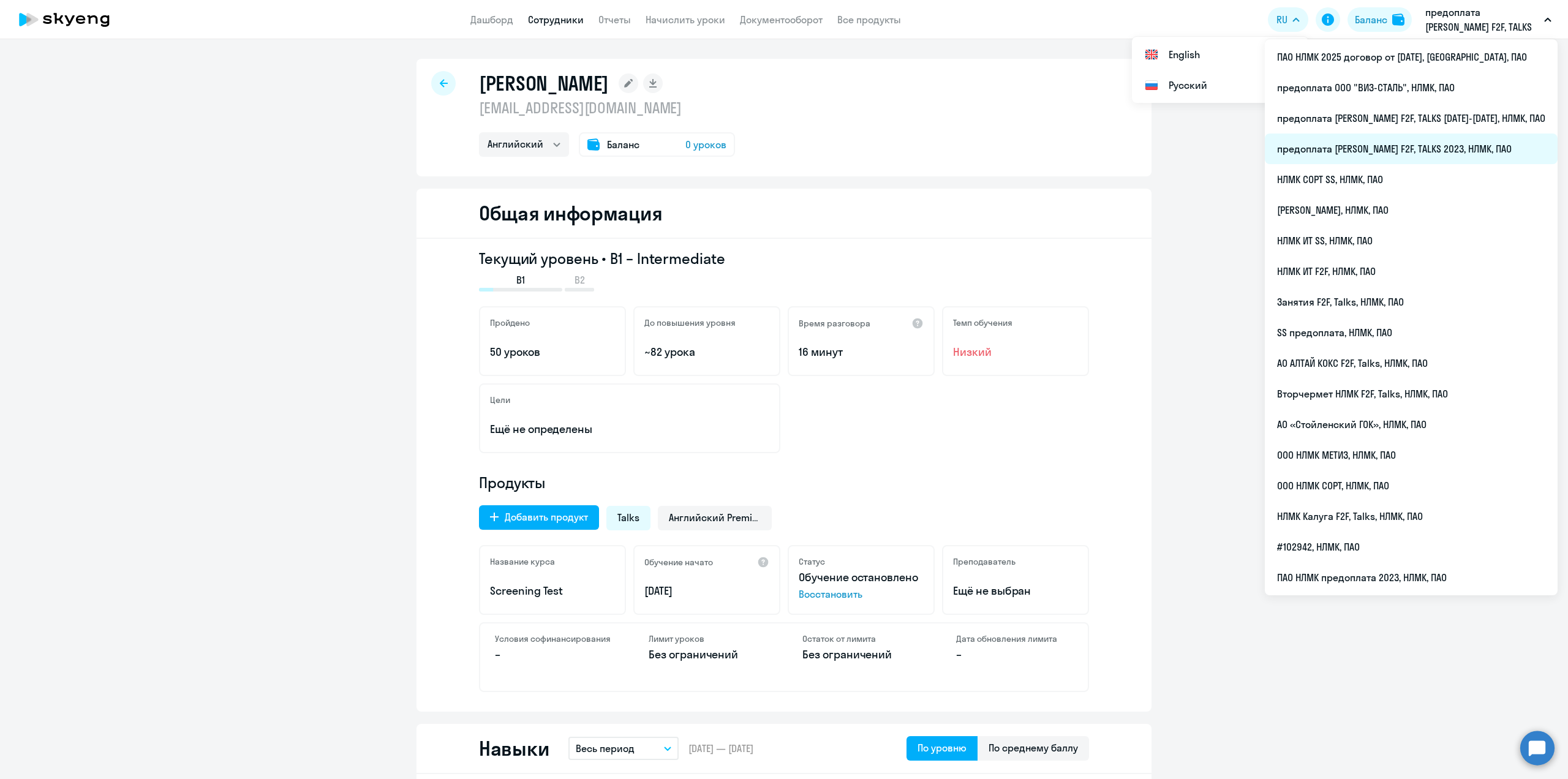
click at [1440, 149] on li "предоплата [PERSON_NAME] F2F, TALKS 2023, НЛМК, ПАО" at bounding box center [1411, 148] width 293 height 30
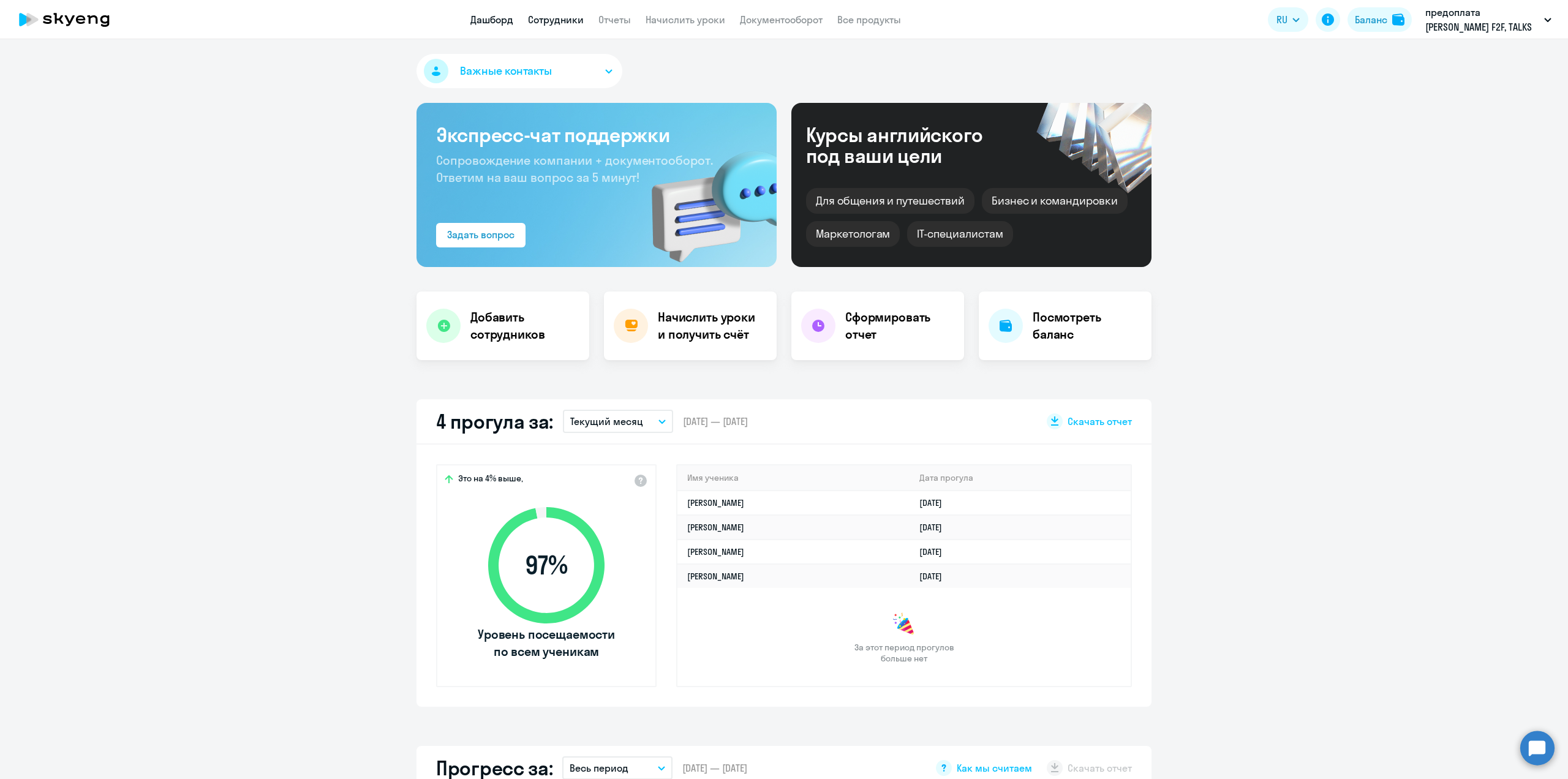
click at [546, 22] on link "Сотрудники" at bounding box center [556, 19] width 55 height 12
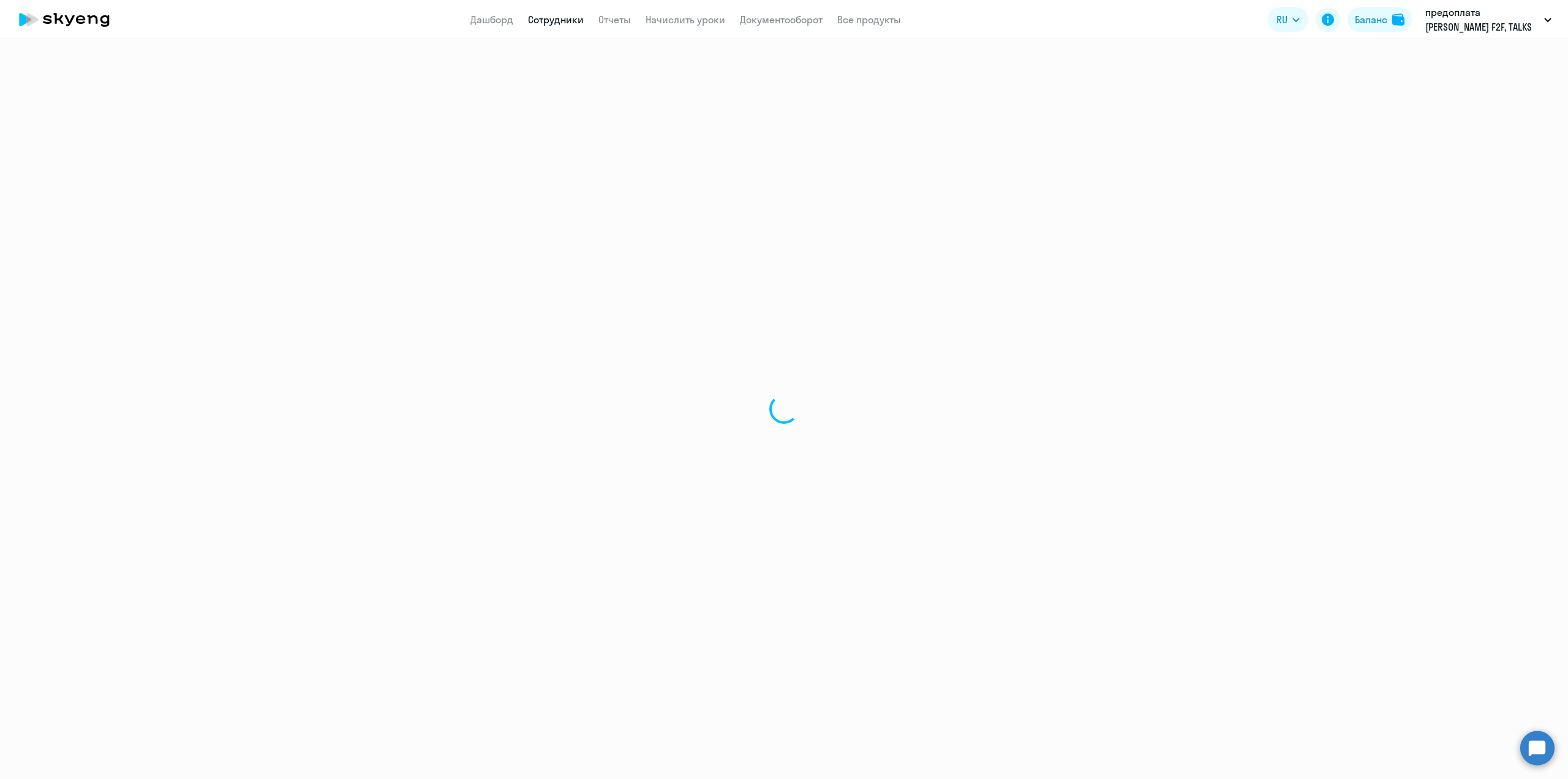
select select "30"
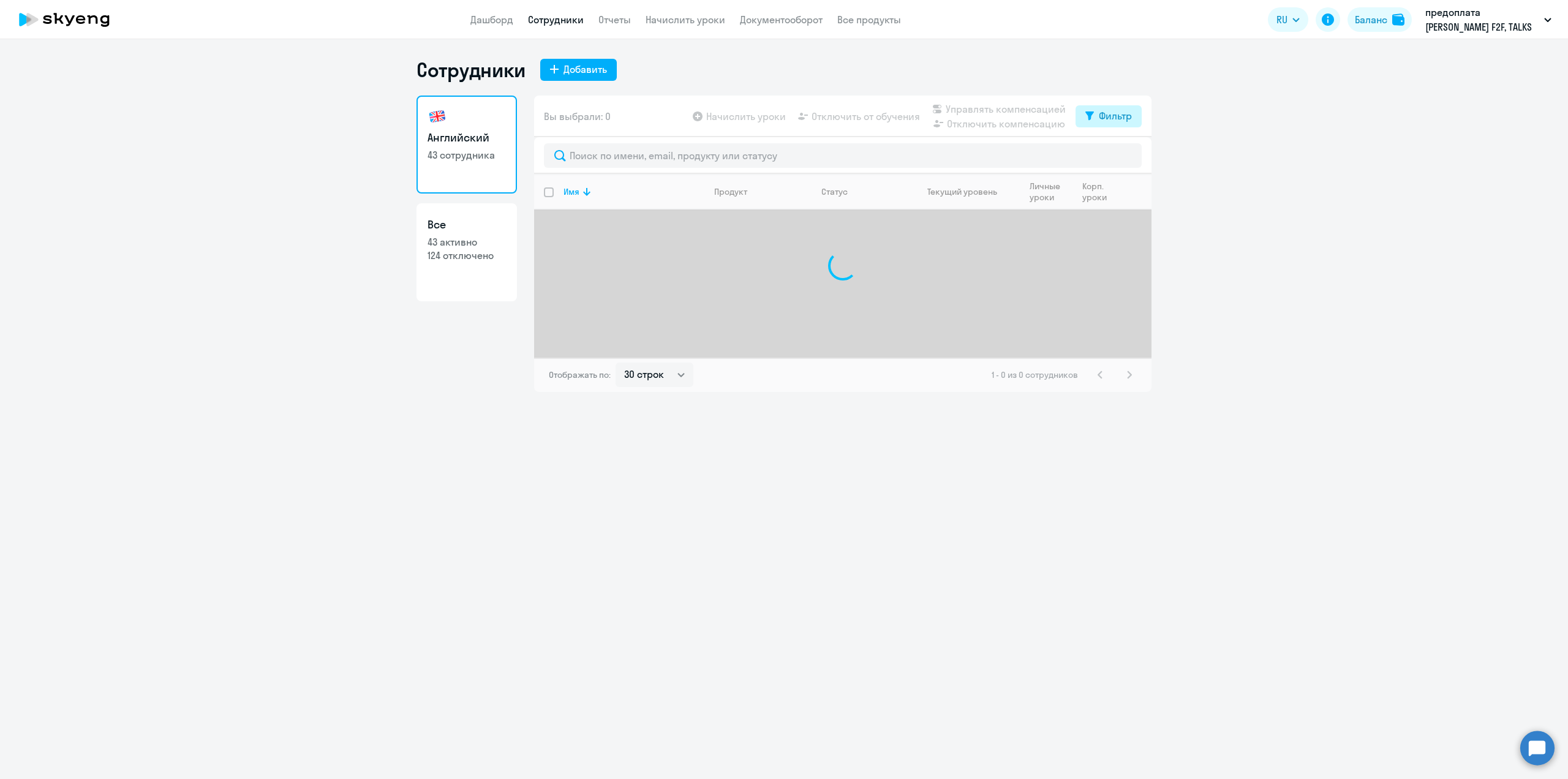
click at [1116, 116] on div "Фильтр" at bounding box center [1115, 116] width 33 height 15
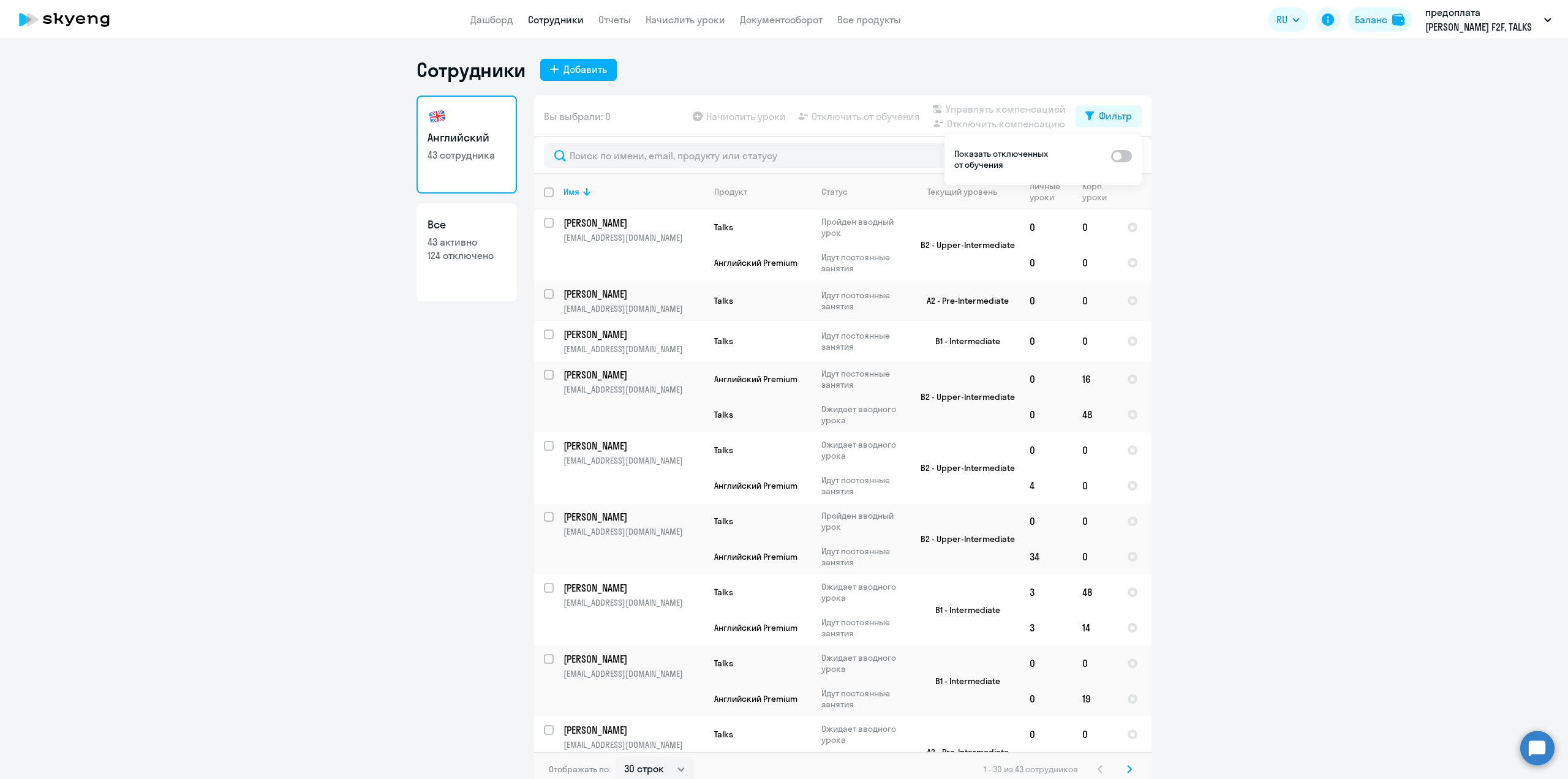
click at [1121, 158] on span at bounding box center [1121, 156] width 21 height 12
click at [1111, 156] on input "checkbox" at bounding box center [1111, 156] width 1 height 1
checkbox input "true"
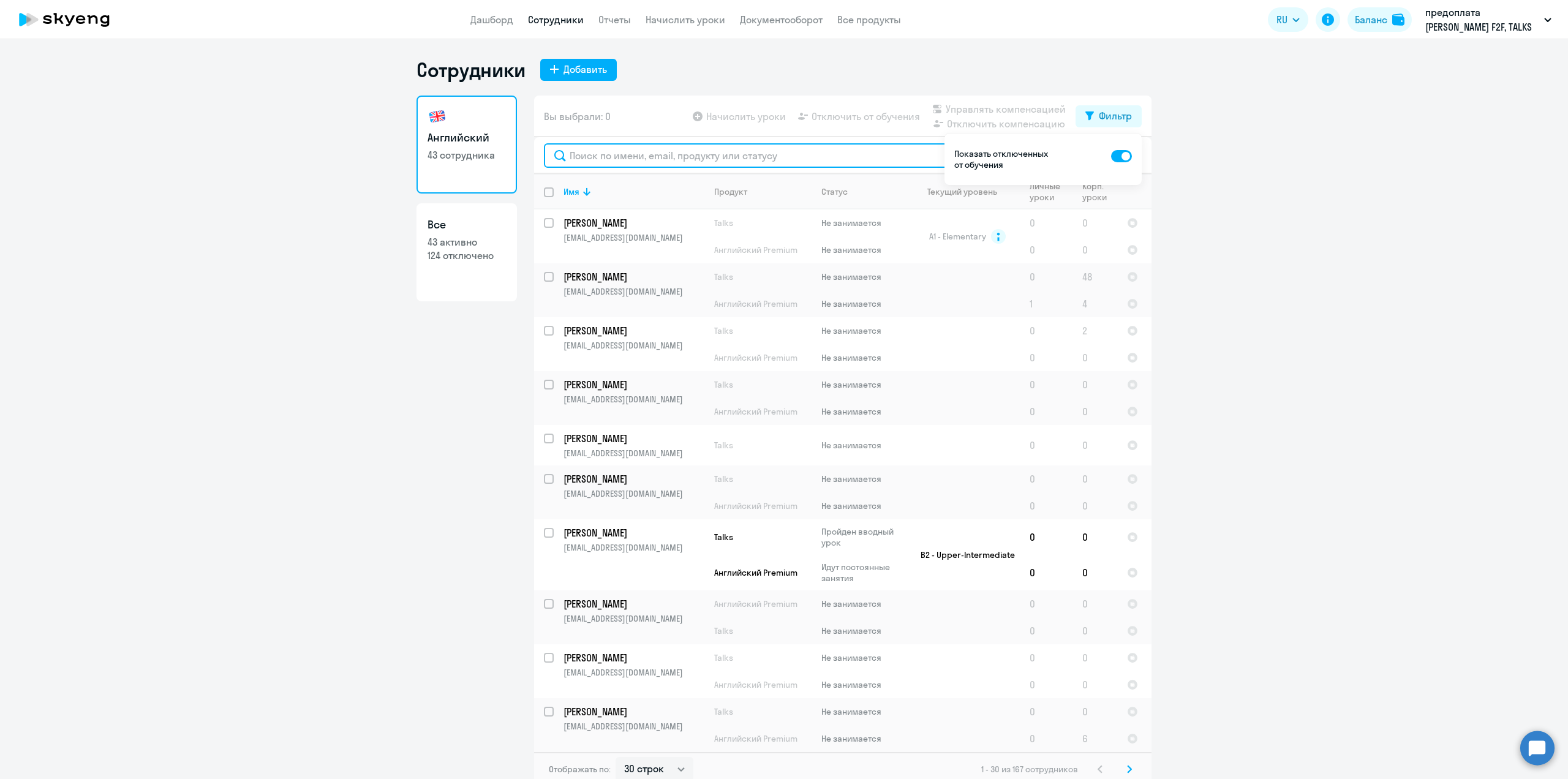
click at [595, 155] on input "text" at bounding box center [843, 156] width 598 height 25
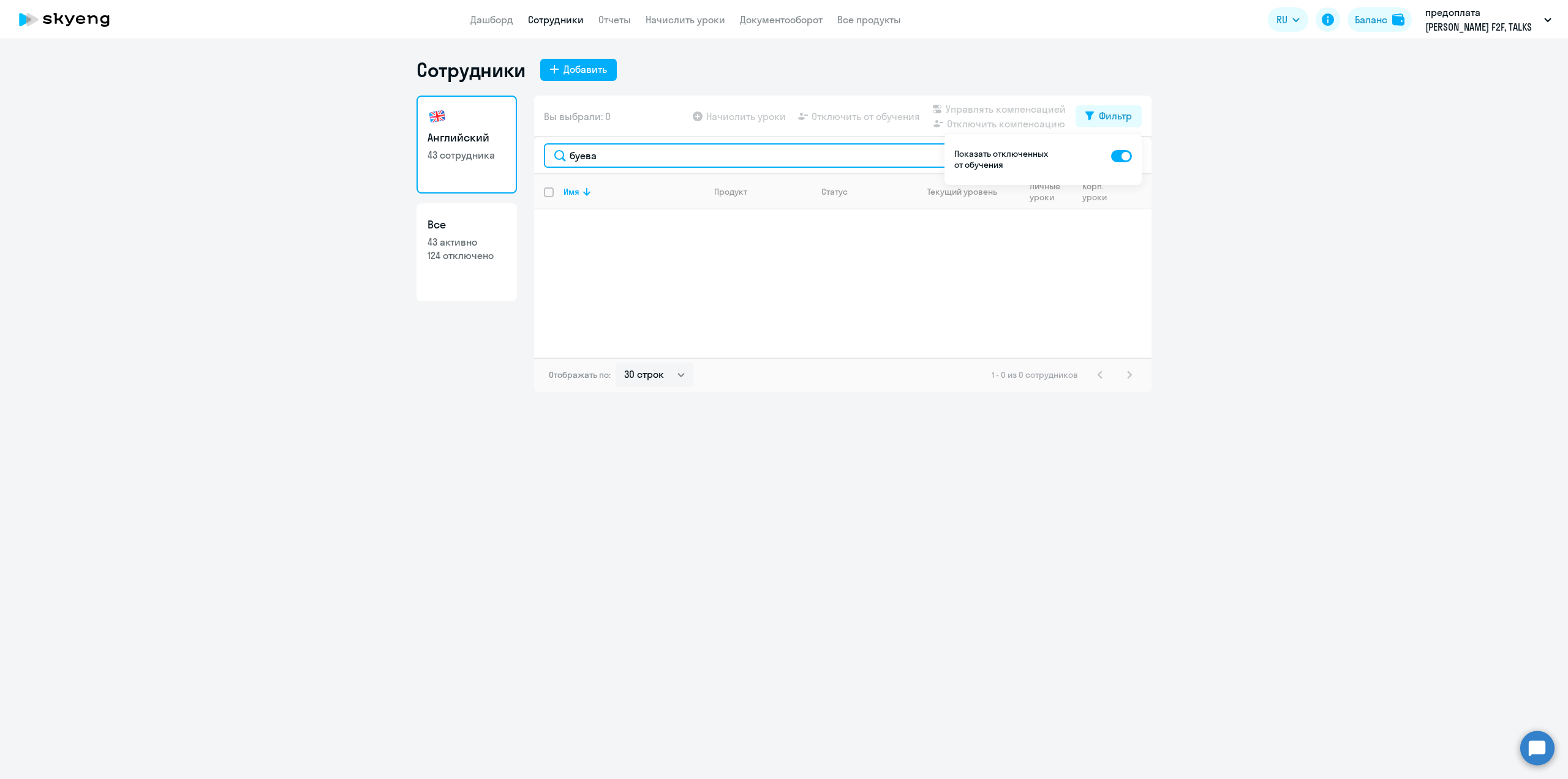
click at [627, 152] on input "буева" at bounding box center [843, 156] width 598 height 25
type input "буева"
click at [1307, 190] on ng-component "Сотрудники Добавить Английский 43 сотрудника Все 43 активно 124 отключено Вы вы…" at bounding box center [784, 225] width 1568 height 334
click at [849, 152] on input "буева" at bounding box center [843, 156] width 598 height 25
click at [1218, 194] on ng-component "Сотрудники Добавить Английский 43 сотрудника Все 43 активно 124 отключено Вы вы…" at bounding box center [784, 225] width 1568 height 334
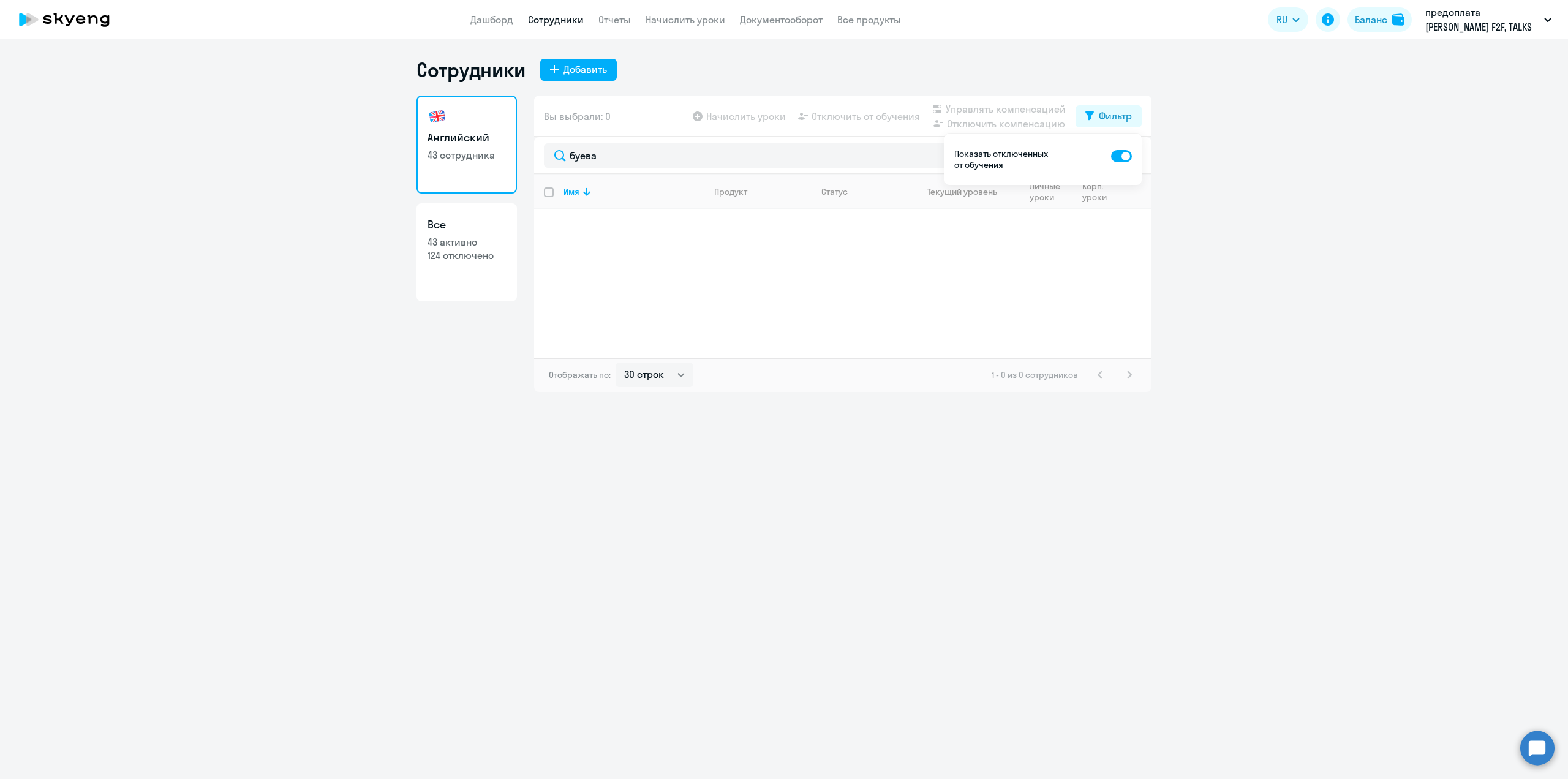
drag, startPoint x: 1105, startPoint y: 117, endPoint x: 1115, endPoint y: 139, distance: 24.2
click at [1105, 117] on div "Фильтр" at bounding box center [1115, 116] width 33 height 15
click at [1128, 157] on icon at bounding box center [1128, 155] width 7 height 7
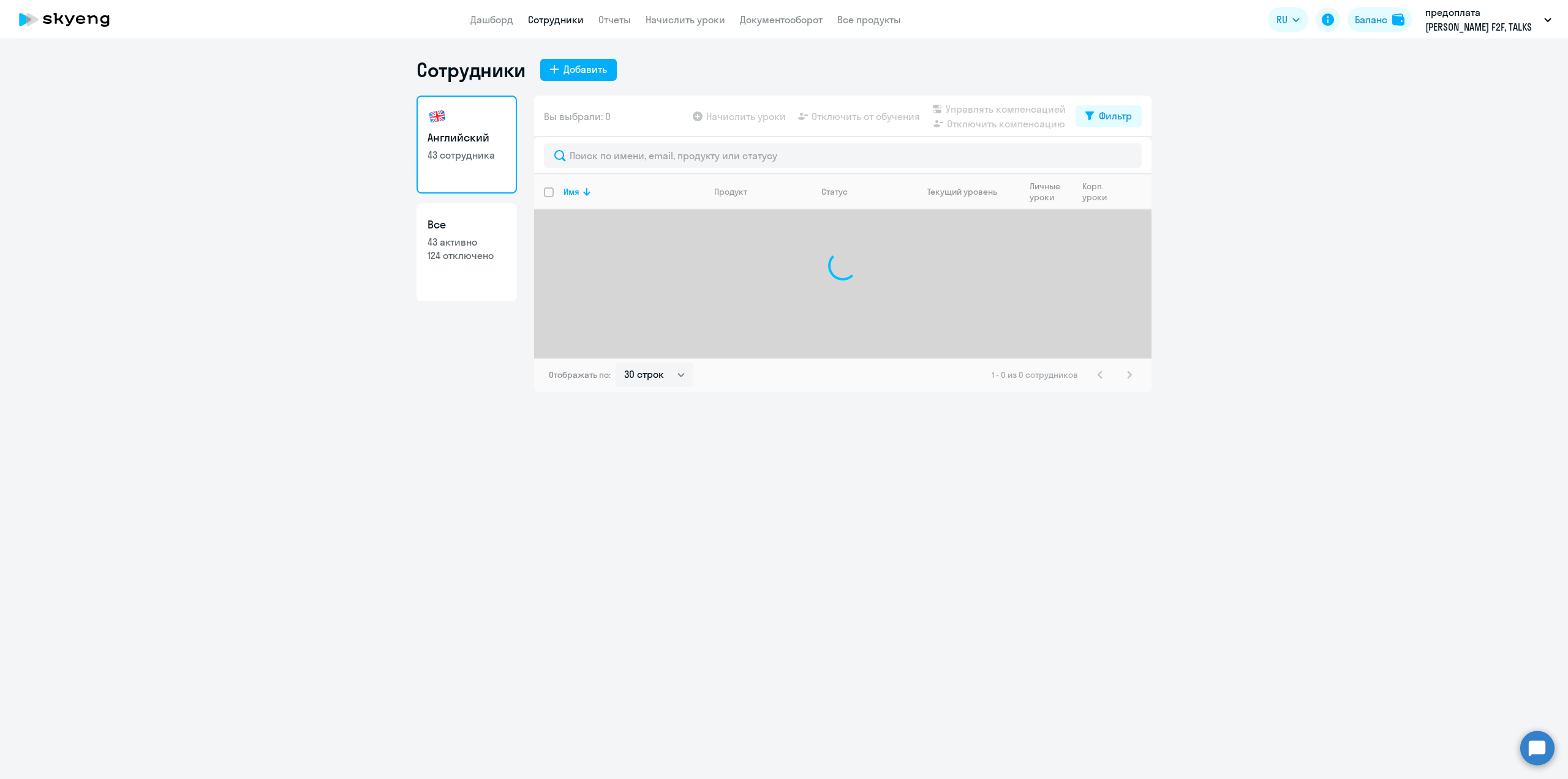
click at [469, 249] on p "124 отключено" at bounding box center [467, 255] width 79 height 14
select select "30"
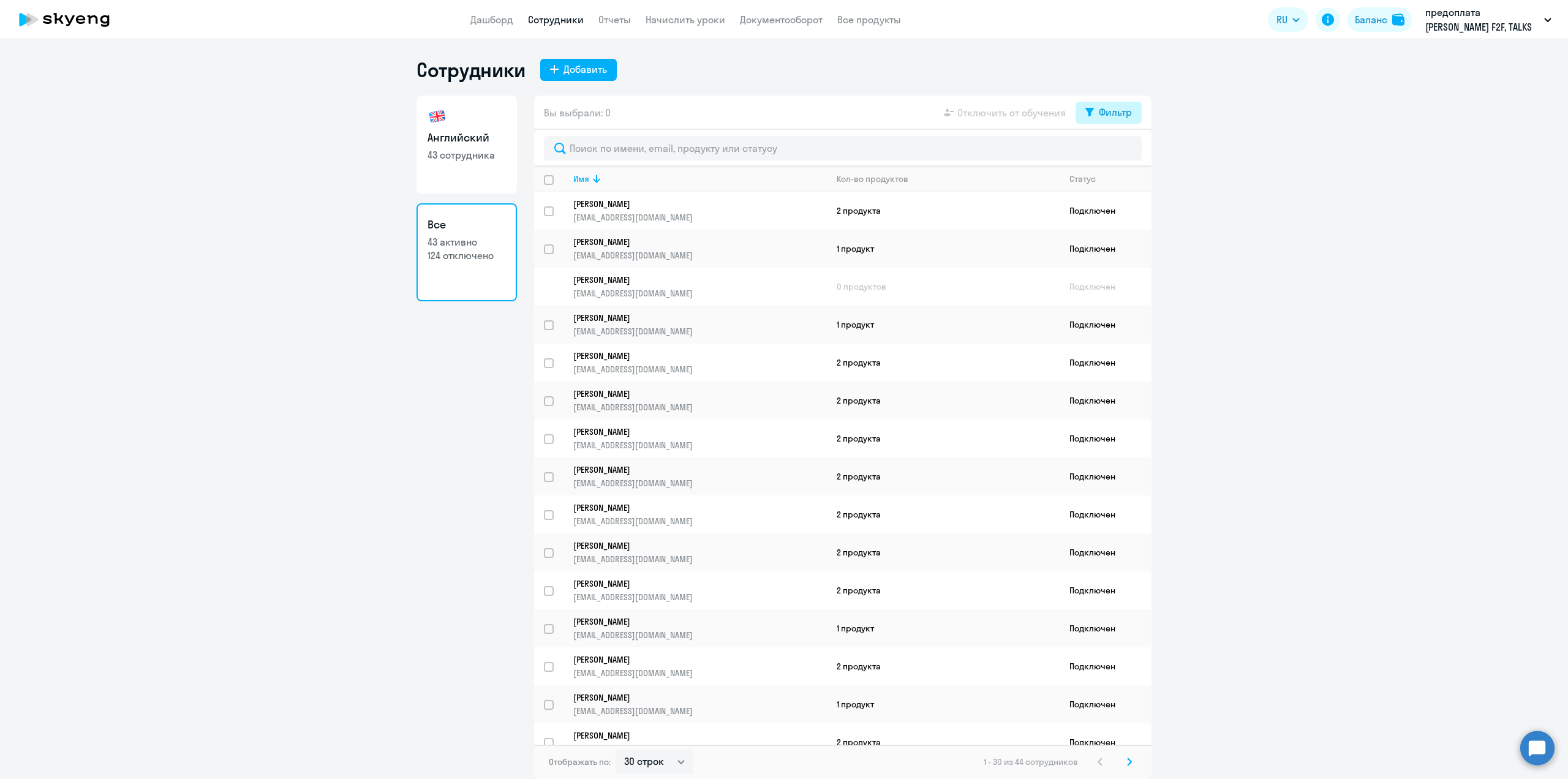
click at [1121, 111] on div "Фильтр" at bounding box center [1115, 112] width 33 height 15
click at [1119, 146] on label at bounding box center [1121, 152] width 21 height 15
click at [1120, 155] on span at bounding box center [1121, 152] width 21 height 12
click at [1111, 152] on input "checkbox" at bounding box center [1111, 152] width 1 height 1
checkbox input "true"
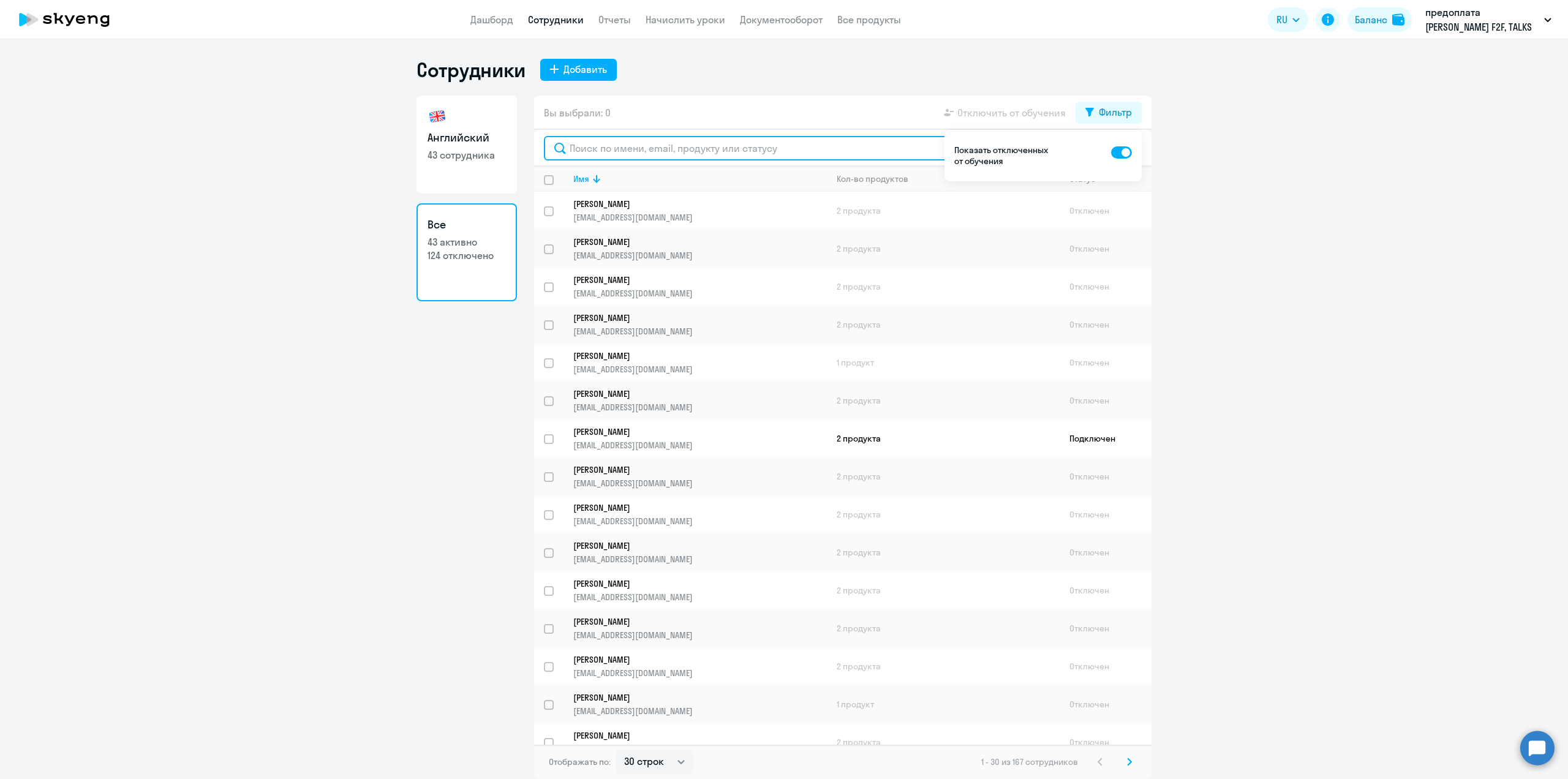
click at [646, 149] on input "text" at bounding box center [843, 148] width 598 height 25
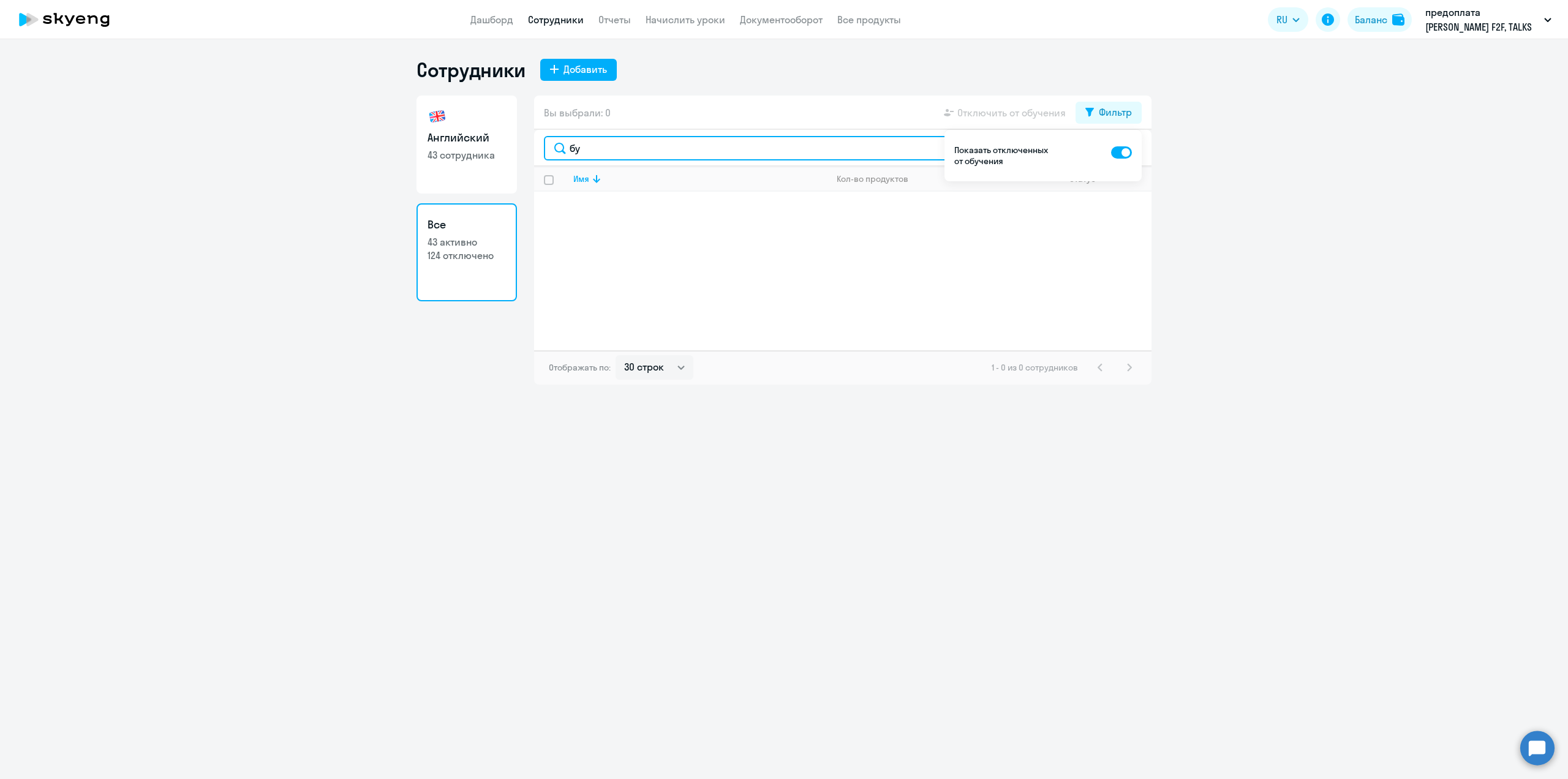
type input "б"
type input "сторо"
click at [628, 216] on p "[PERSON_NAME][EMAIL_ADDRESS][DOMAIN_NAME]" at bounding box center [699, 217] width 253 height 11
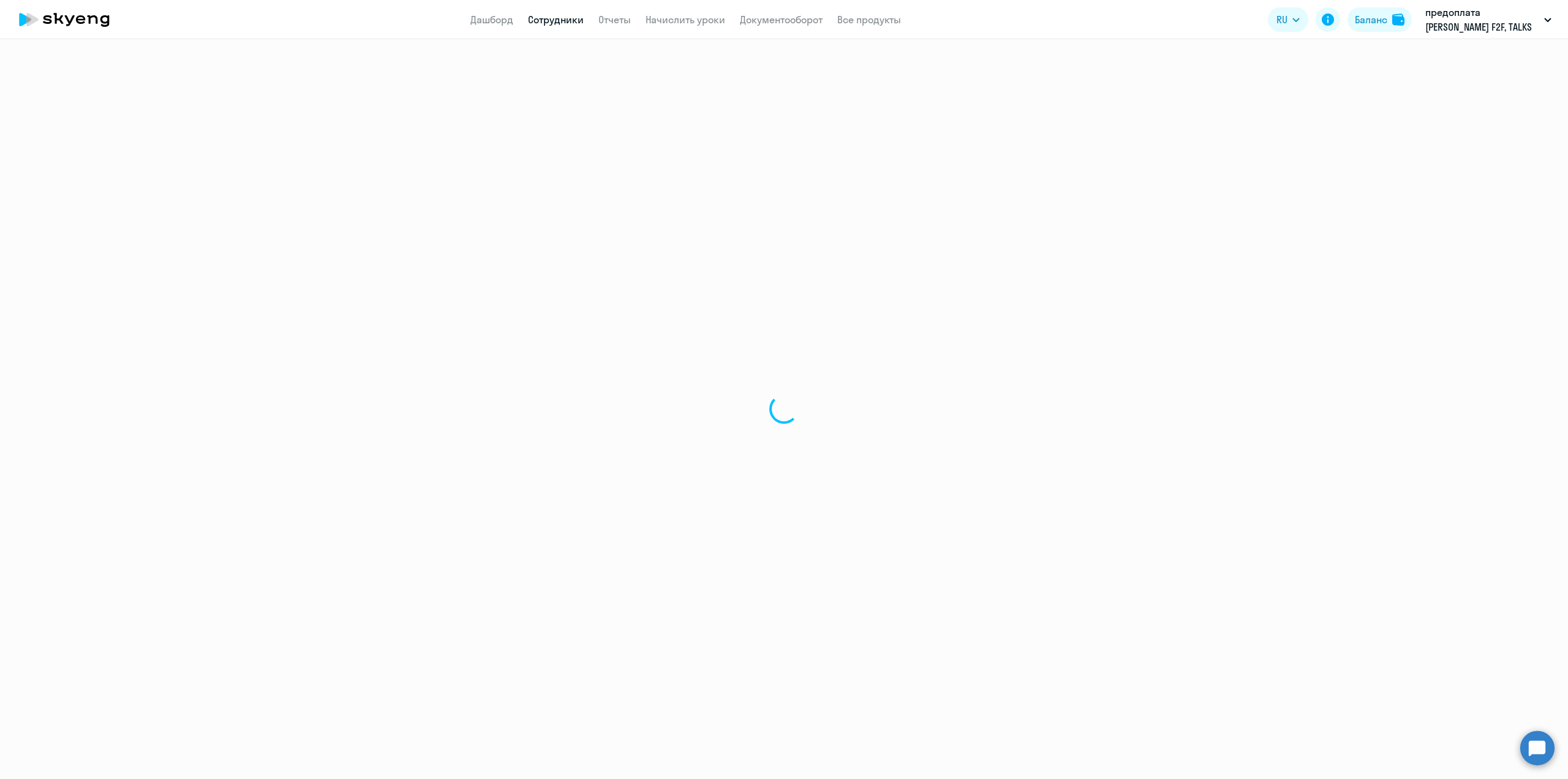
select select "english"
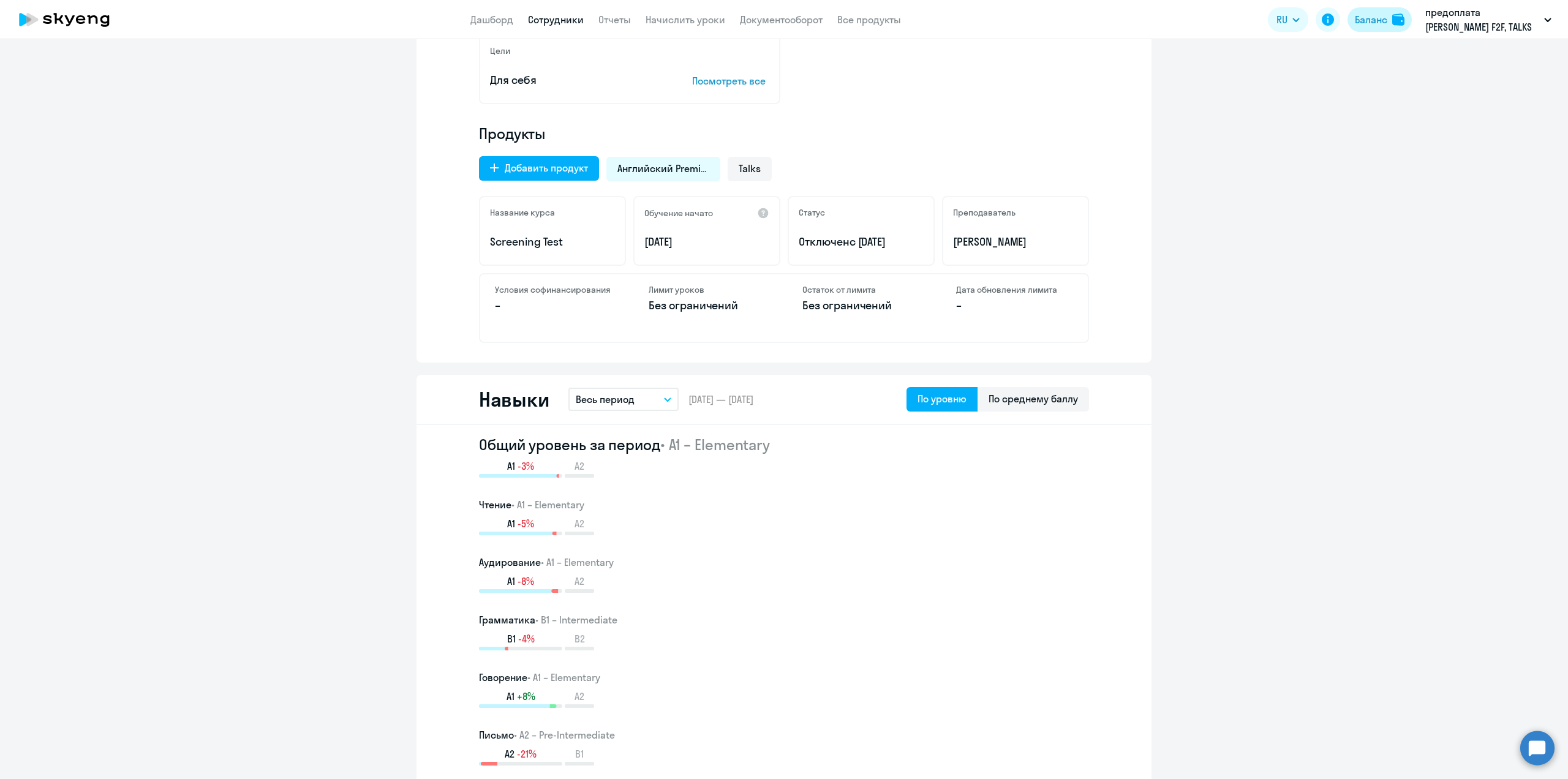
scroll to position [307, 0]
